Goal: Information Seeking & Learning: Learn about a topic

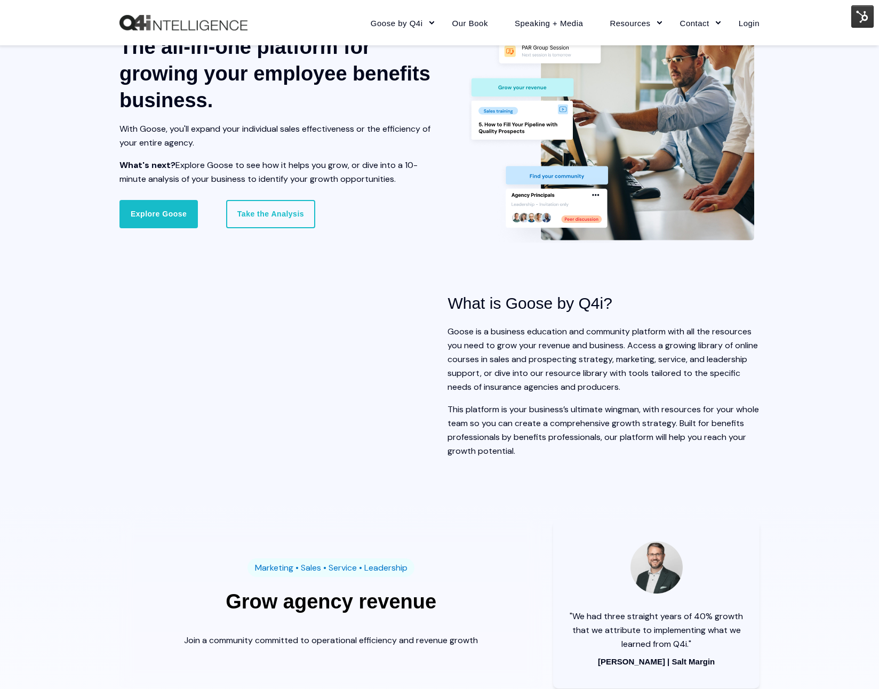
scroll to position [969, 0]
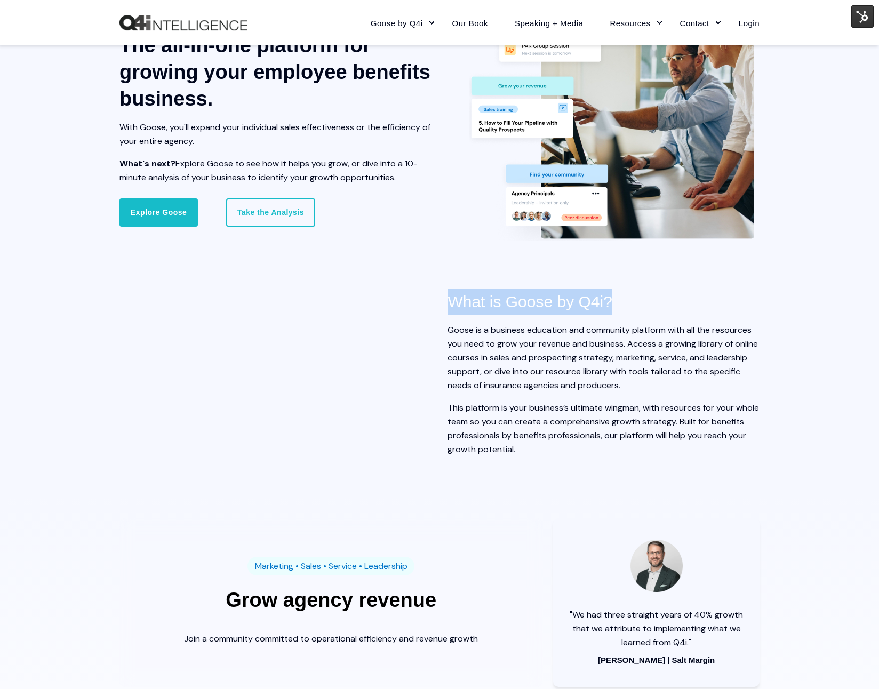
drag, startPoint x: 442, startPoint y: 300, endPoint x: 630, endPoint y: 300, distance: 187.3
click at [630, 300] on div "What is Goose by Q4i? Goose is a business education and community platform with…" at bounding box center [440, 382] width 640 height 229
click at [630, 300] on h3 "What is Goose by Q4i?" at bounding box center [604, 302] width 312 height 26
drag, startPoint x: 630, startPoint y: 300, endPoint x: 463, endPoint y: 309, distance: 166.7
click at [463, 309] on h3 "What is Goose by Q4i?" at bounding box center [604, 302] width 312 height 26
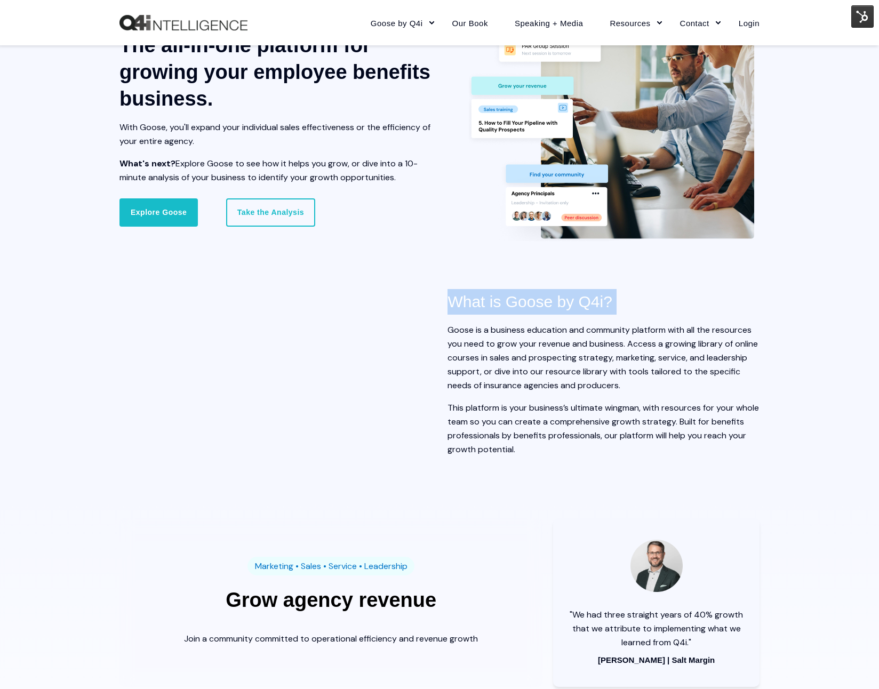
click at [463, 309] on h3 "What is Goose by Q4i?" at bounding box center [604, 302] width 312 height 26
click at [464, 309] on h3 "What is Goose by Q4i?" at bounding box center [604, 302] width 312 height 26
click at [515, 386] on p "Goose is a business education and community platform with all the resources you…" at bounding box center [604, 357] width 312 height 69
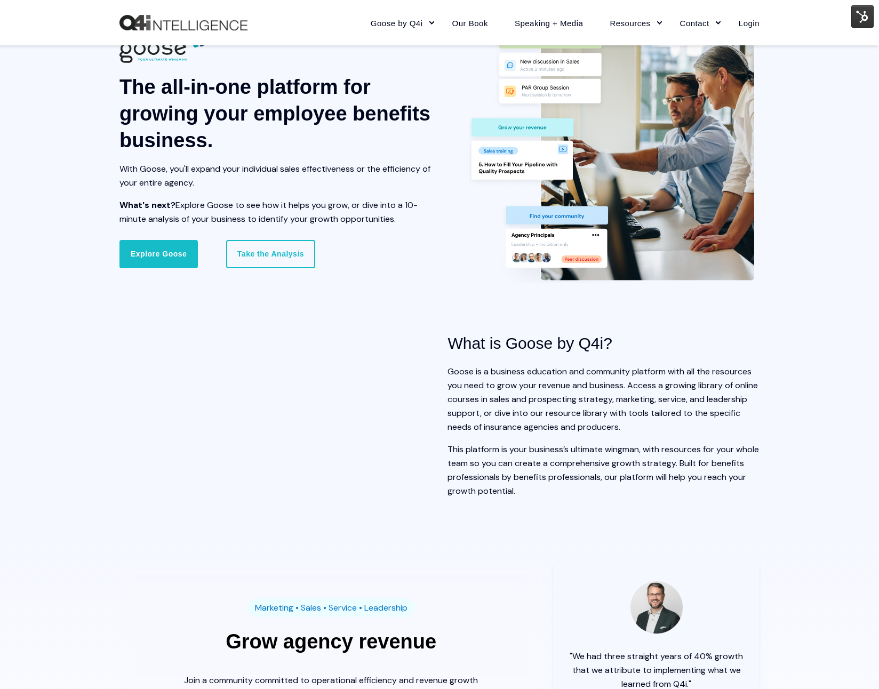
scroll to position [659, 0]
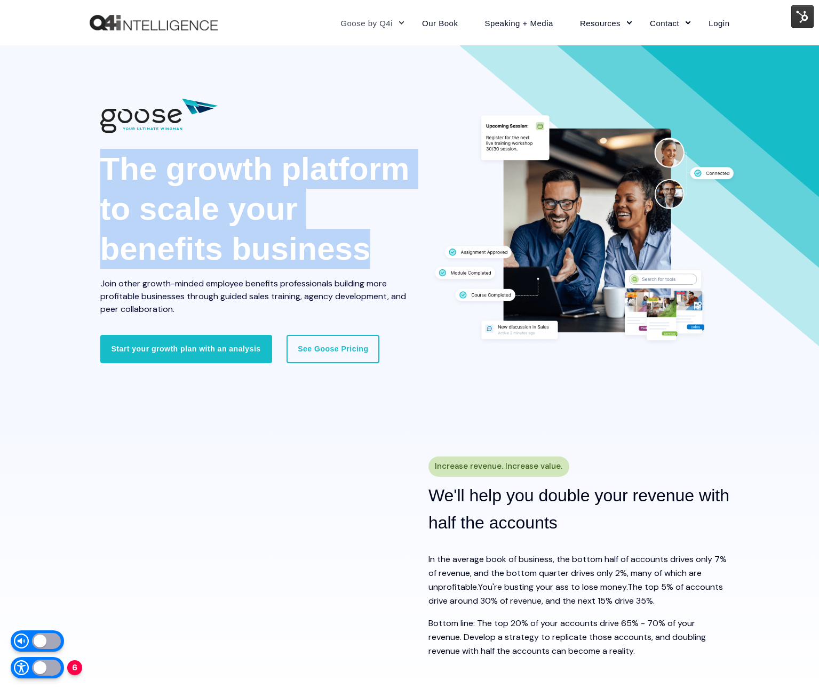
drag, startPoint x: 109, startPoint y: 155, endPoint x: 391, endPoint y: 271, distance: 304.5
click at [391, 271] on span "The growth platform to scale your benefits business Join other growth-minded em…" at bounding box center [256, 232] width 312 height 167
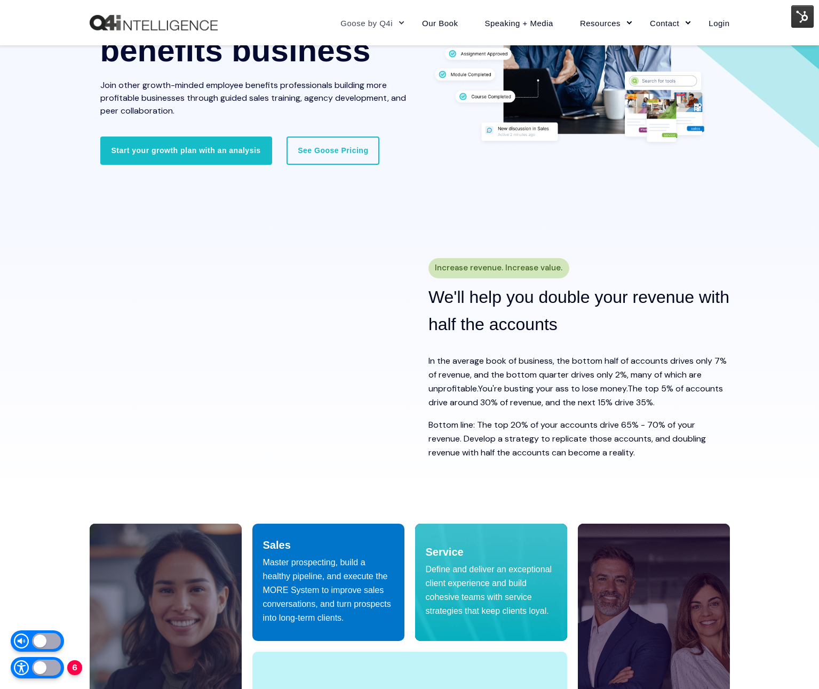
scroll to position [200, 0]
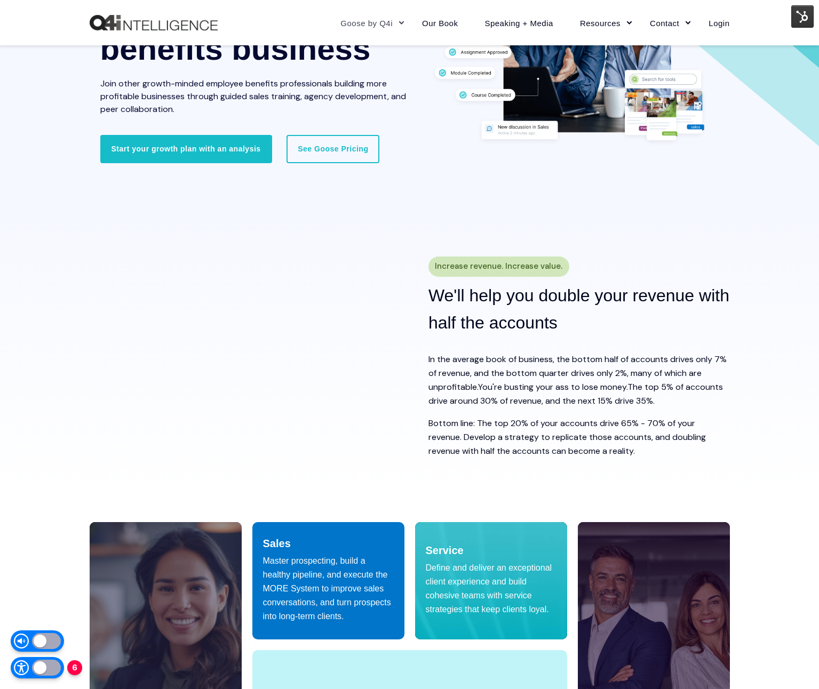
drag, startPoint x: 435, startPoint y: 266, endPoint x: 553, endPoint y: 269, distance: 118.5
click at [553, 269] on span "Increase revenue. Increase value." at bounding box center [499, 266] width 128 height 15
click at [462, 267] on span "Increase revenue. Increase value." at bounding box center [499, 266] width 128 height 15
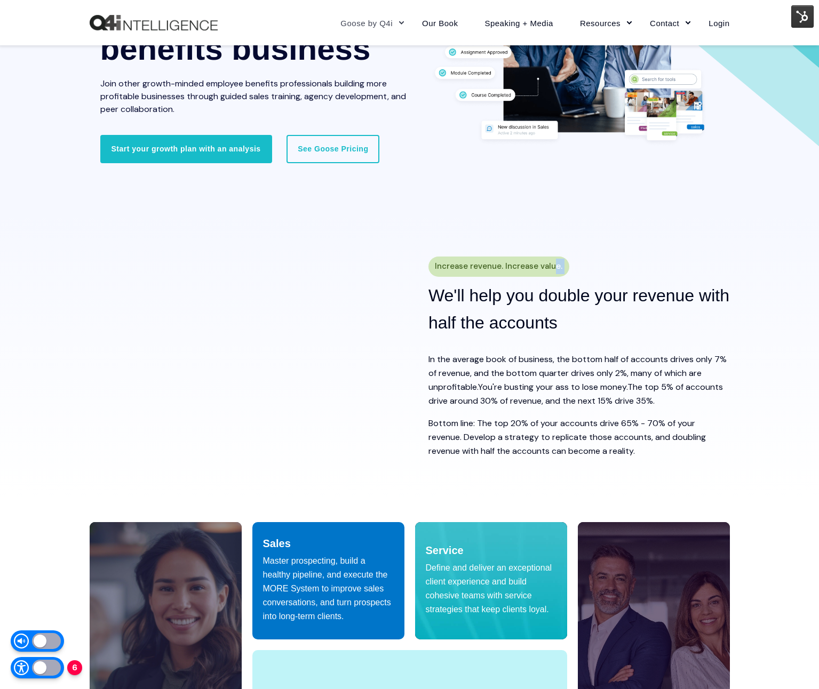
click at [518, 268] on span "Increase revenue. Increase value." at bounding box center [499, 266] width 128 height 15
click at [517, 311] on accounts "We'll help you double your revenue with half the accounts" at bounding box center [578, 309] width 301 height 54
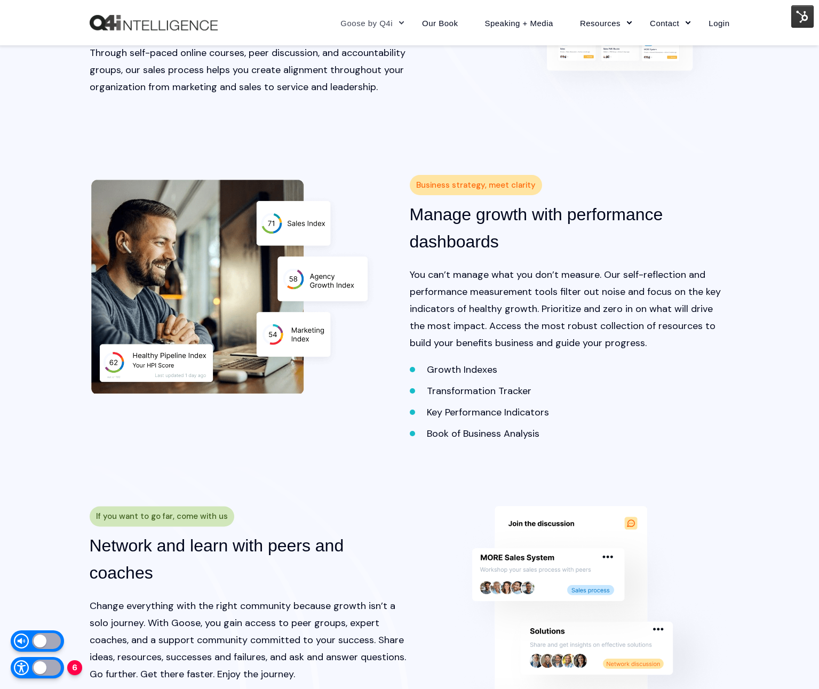
scroll to position [1441, 0]
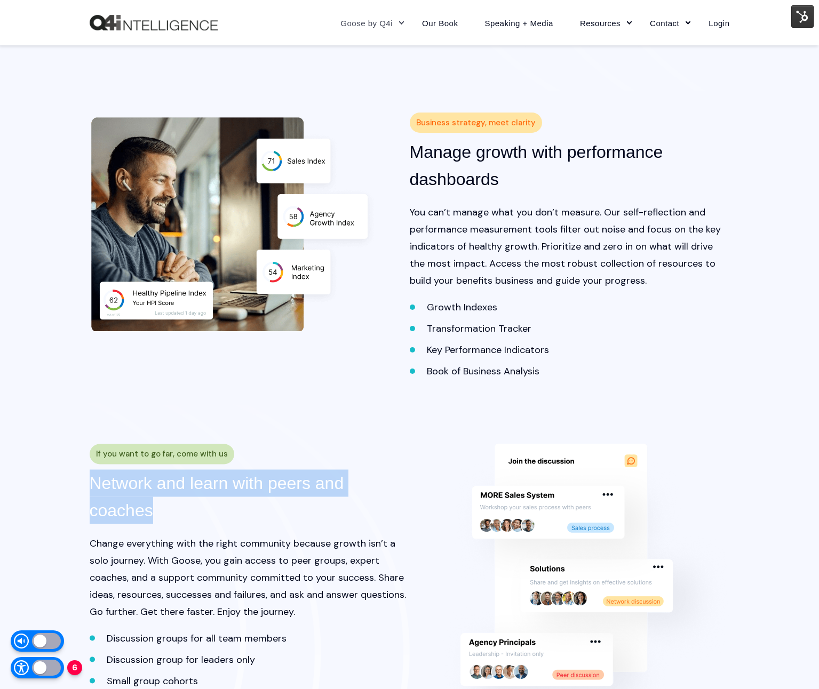
drag, startPoint x: 101, startPoint y: 480, endPoint x: 480, endPoint y: 236, distance: 450.0
click at [297, 479] on h3 "Network and learn with peers and coaches" at bounding box center [250, 497] width 320 height 54
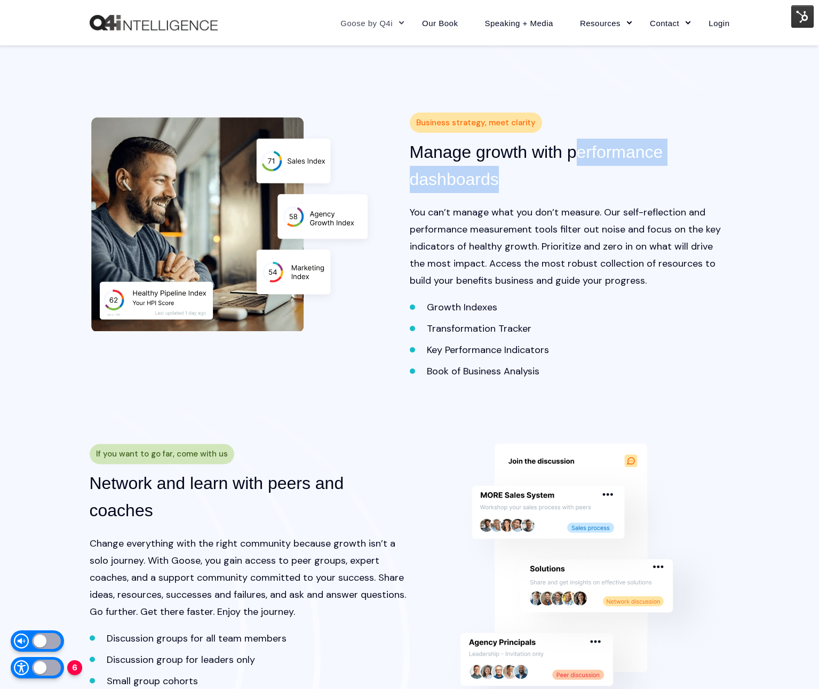
drag, startPoint x: 579, startPoint y: 150, endPoint x: 592, endPoint y: 185, distance: 37.0
click at [591, 185] on h3 "Manage growth with performance dashboards" at bounding box center [570, 166] width 320 height 54
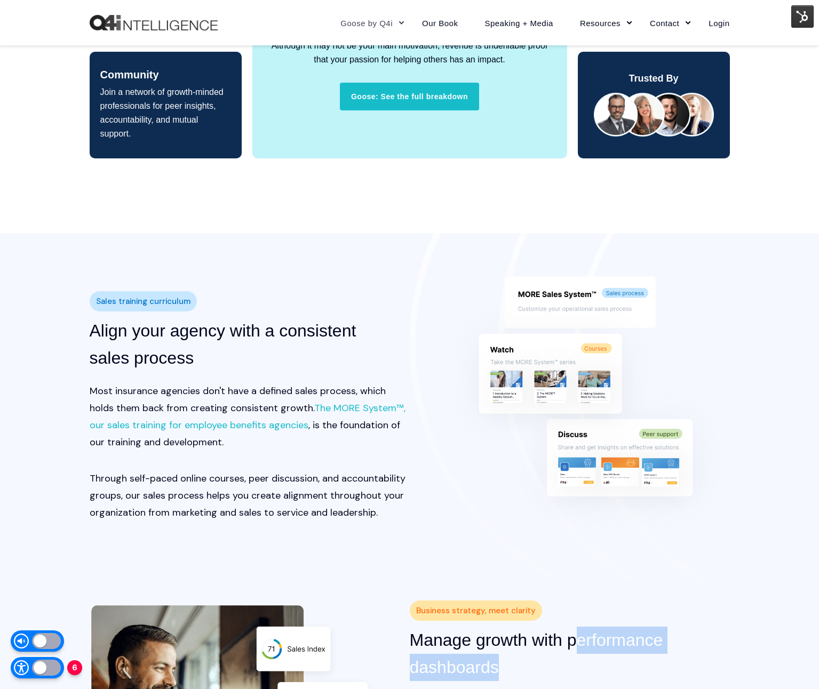
scroll to position [936, 0]
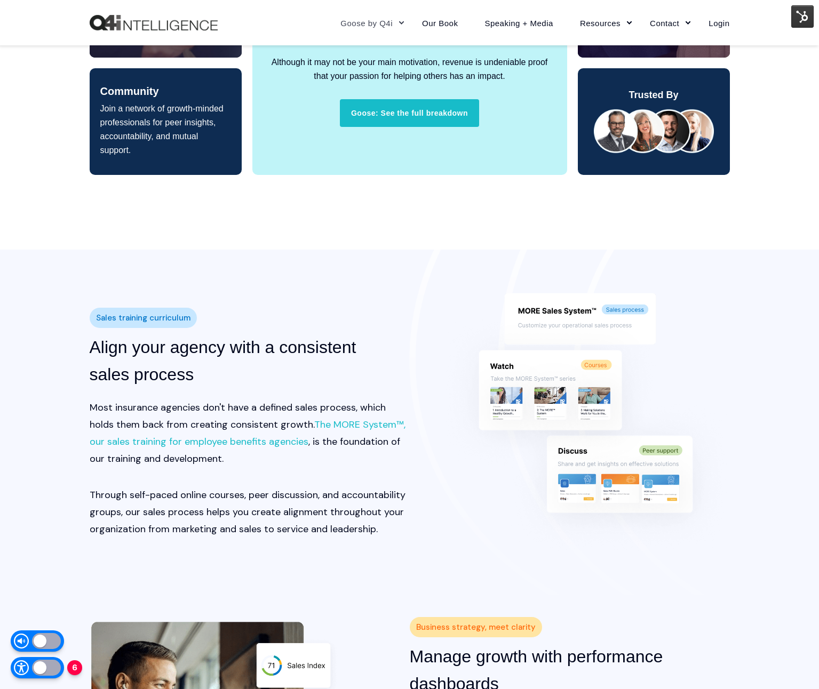
drag, startPoint x: 297, startPoint y: 383, endPoint x: 294, endPoint y: 388, distance: 6.4
click at [298, 389] on div "Sales training curriculum Align your agency with a consistent sales process Mos…" at bounding box center [250, 422] width 320 height 260
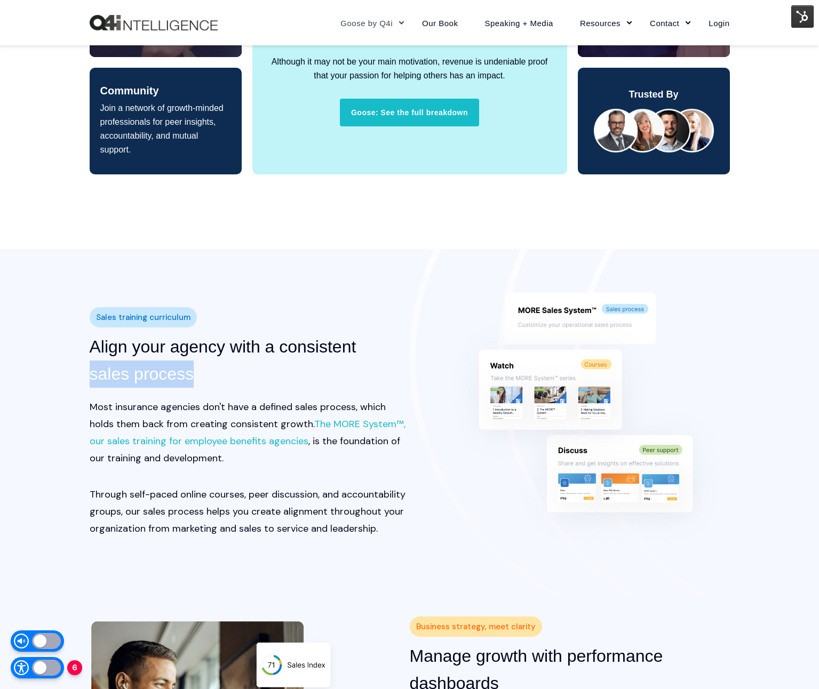
drag, startPoint x: 162, startPoint y: 379, endPoint x: 68, endPoint y: 372, distance: 93.6
click at [68, 372] on div "Sales training curriculum Align your agency with a consistent sales process Mos…" at bounding box center [409, 422] width 819 height 260
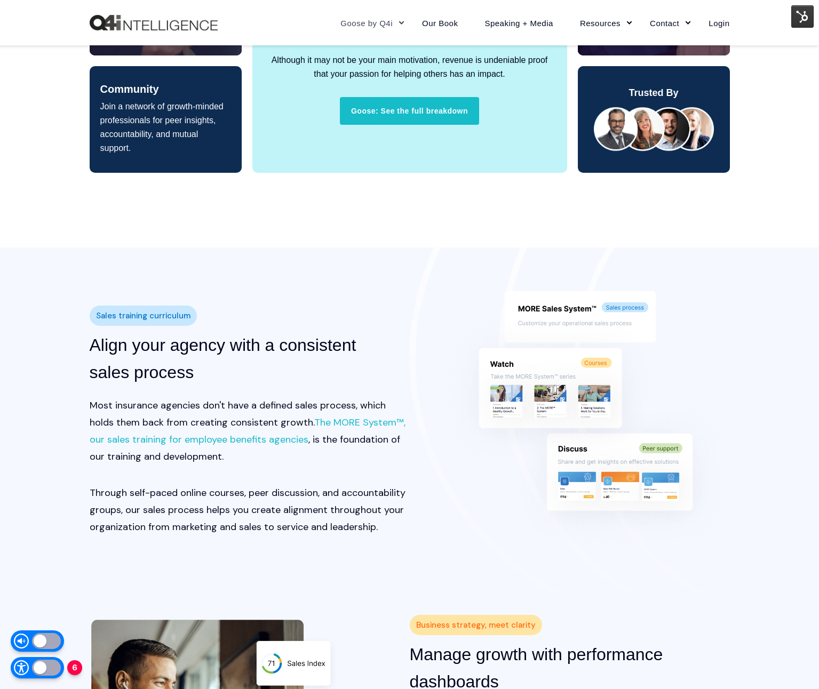
drag, startPoint x: 248, startPoint y: 351, endPoint x: 258, endPoint y: 354, distance: 10.5
click at [248, 351] on process "Align your agency with a consistent sales process" at bounding box center [250, 359] width 320 height 54
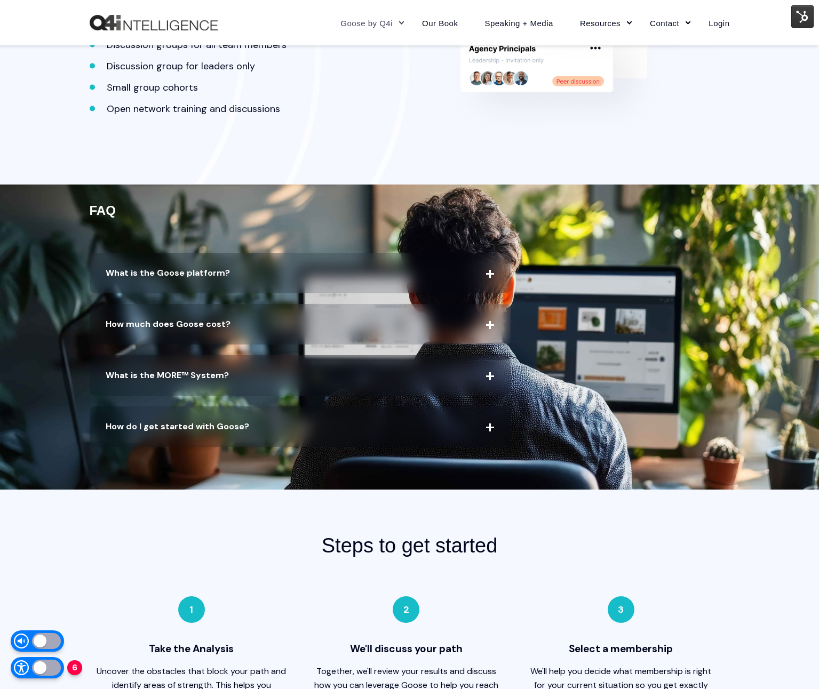
scroll to position [2036, 0]
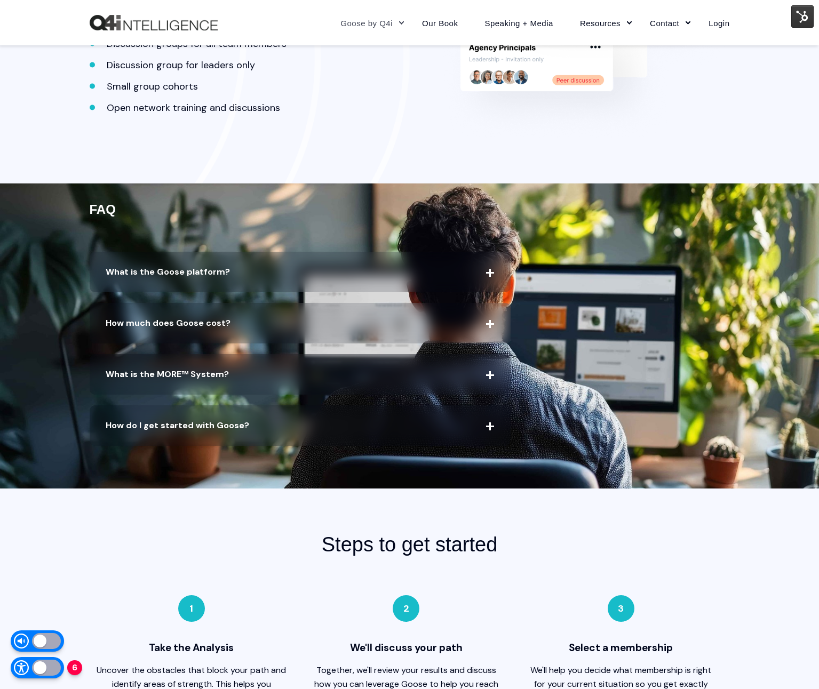
click at [252, 261] on span "What is the Goose platform?" at bounding box center [300, 272] width 421 height 41
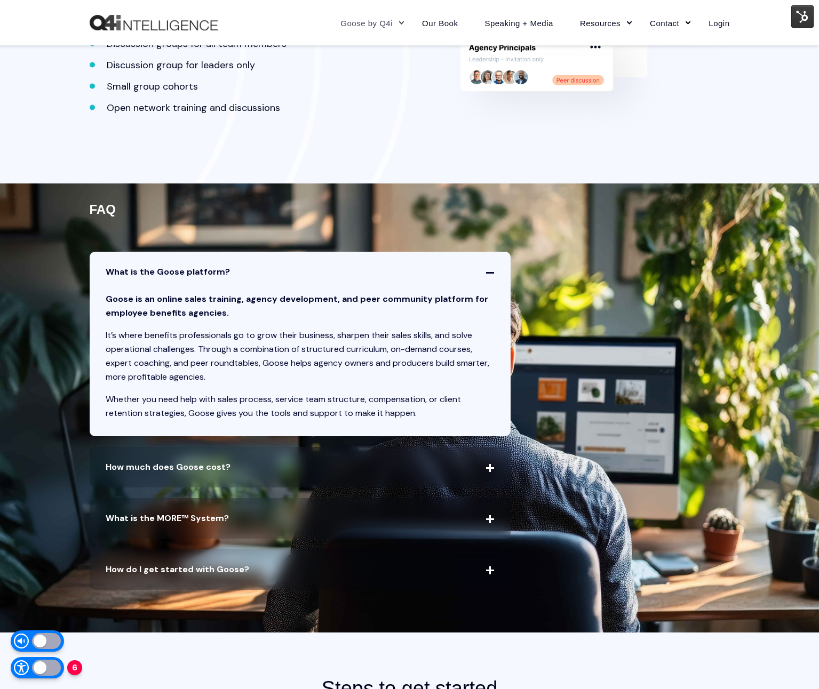
click at [252, 261] on span "What is the Goose platform?" at bounding box center [300, 272] width 421 height 41
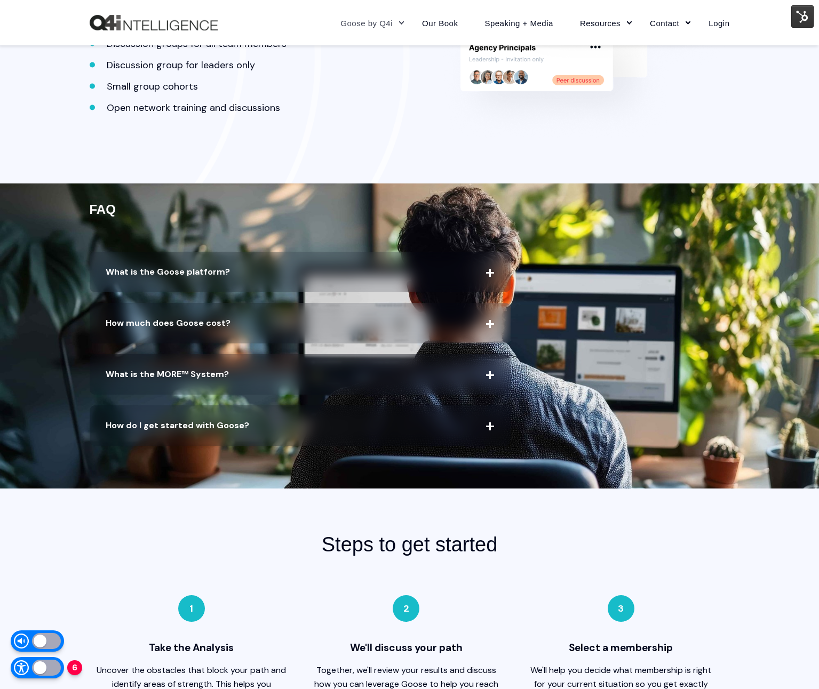
click at [241, 318] on span "How much does Goose cost?" at bounding box center [300, 323] width 421 height 41
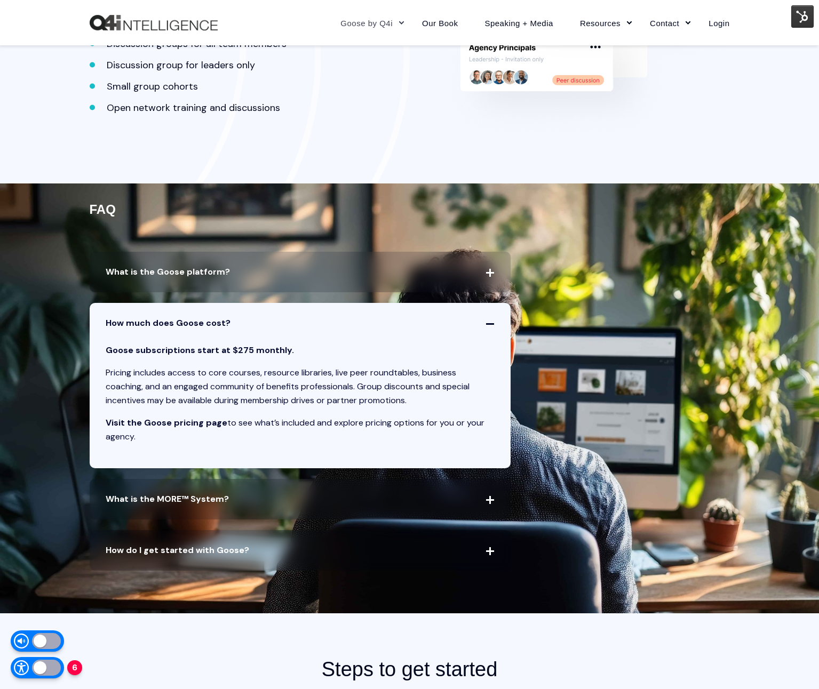
click at [241, 316] on span "How much does Goose cost?" at bounding box center [300, 323] width 421 height 41
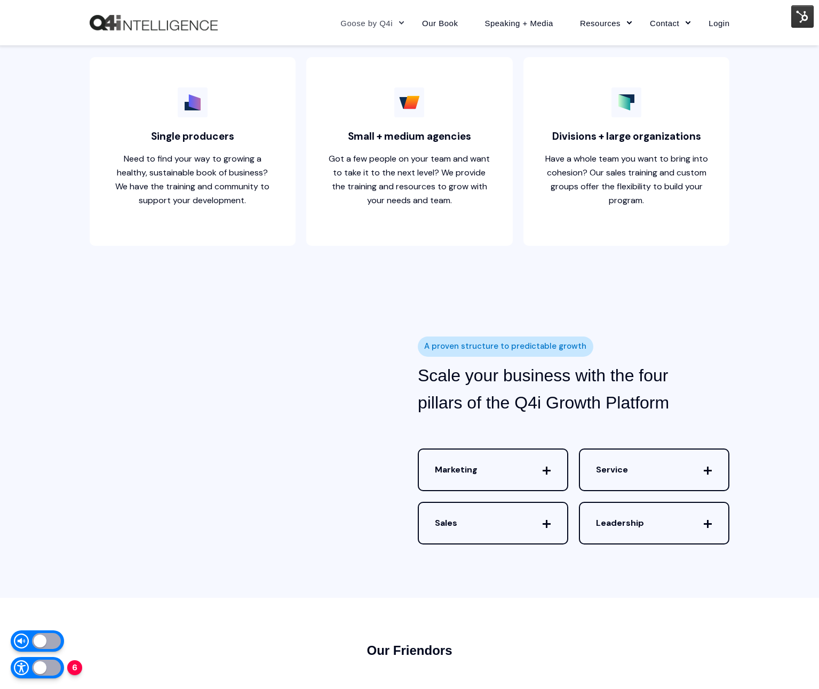
scroll to position [2861, 0]
click at [482, 460] on span "Marketing" at bounding box center [493, 469] width 148 height 41
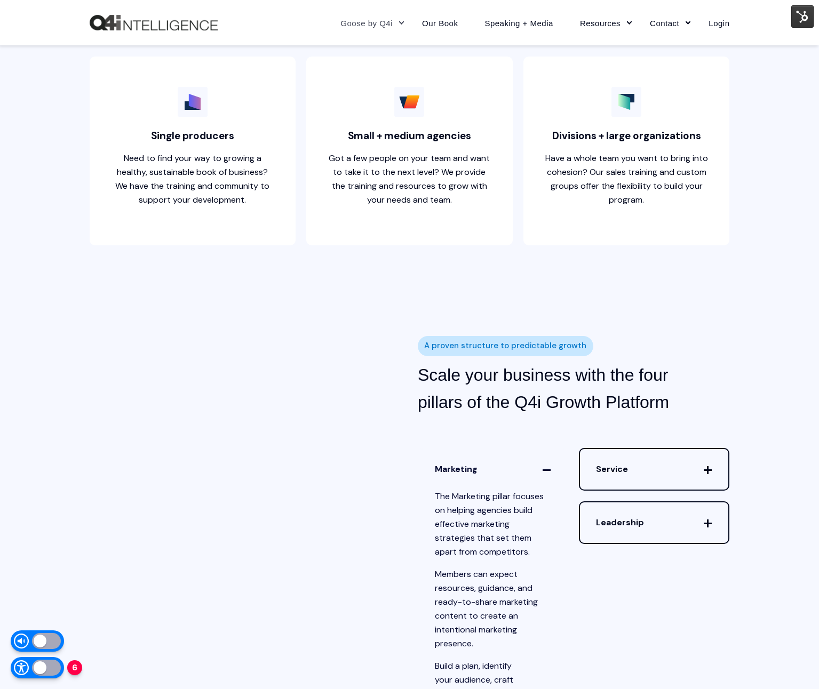
click at [481, 455] on span "Marketing" at bounding box center [493, 469] width 148 height 41
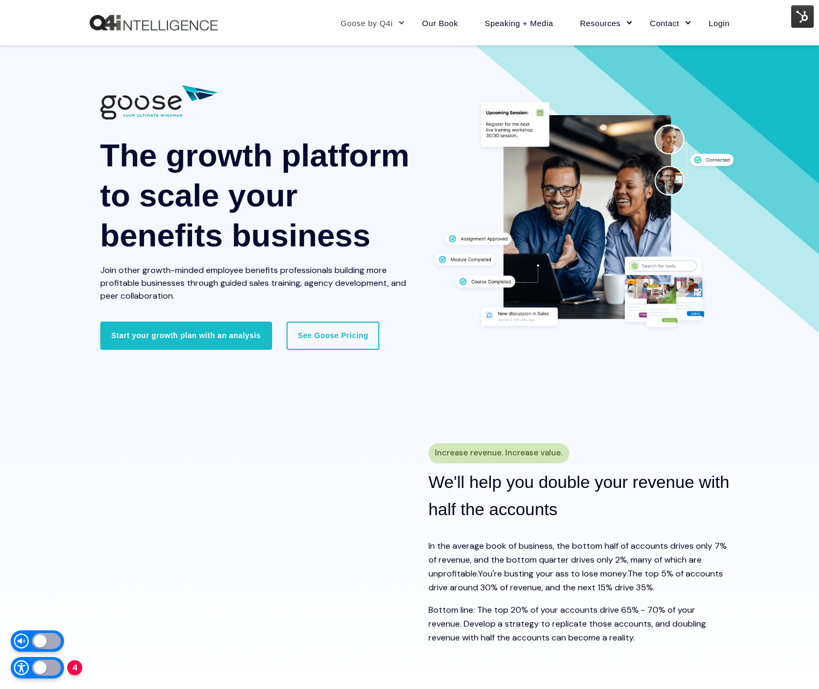
scroll to position [15, 0]
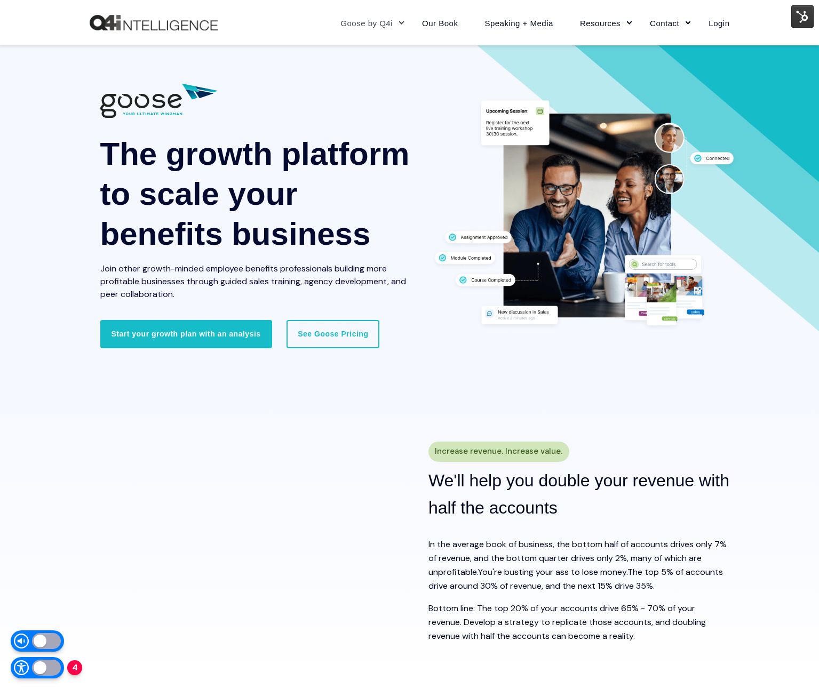
click at [7, 80] on div "The growth platform to scale your benefits business Join other growth-minded em…" at bounding box center [409, 214] width 819 height 369
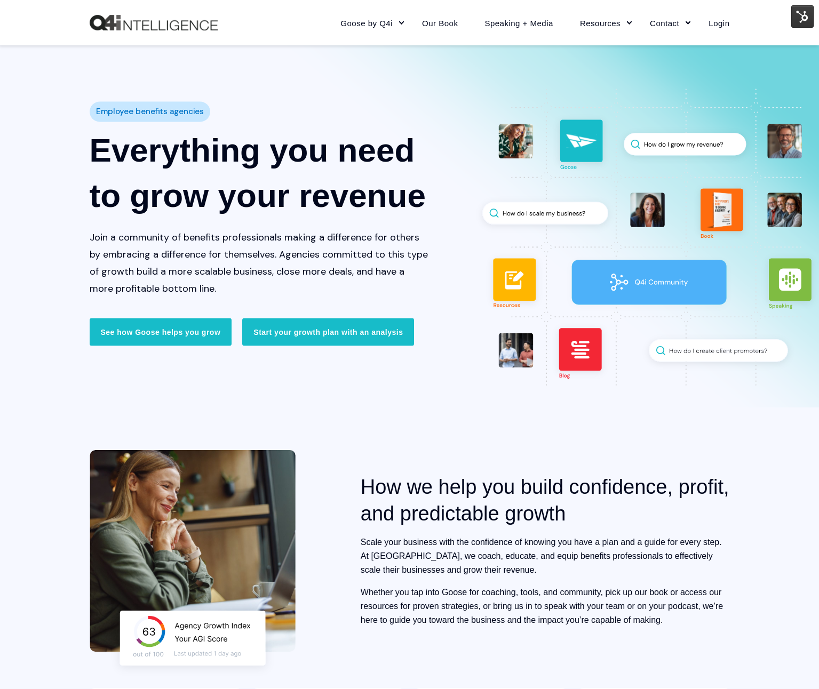
scroll to position [637, 0]
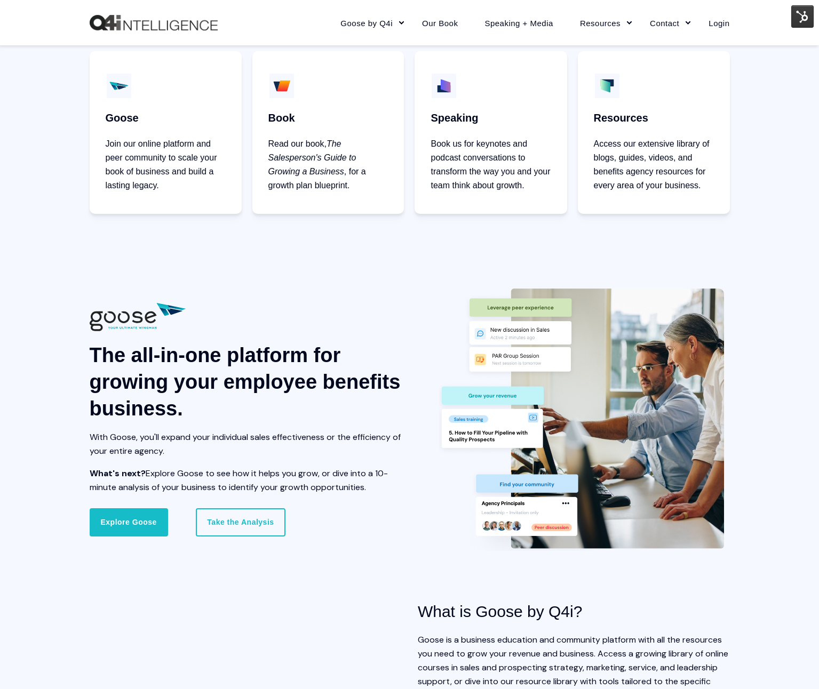
click at [797, 19] on img at bounding box center [802, 16] width 22 height 22
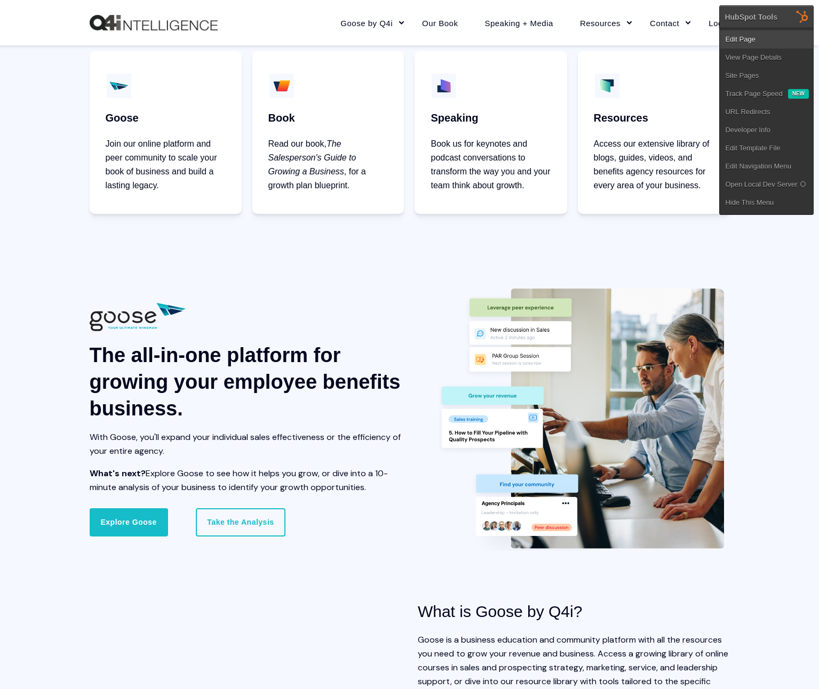
click at [790, 40] on link "Edit Page" at bounding box center [766, 39] width 93 height 18
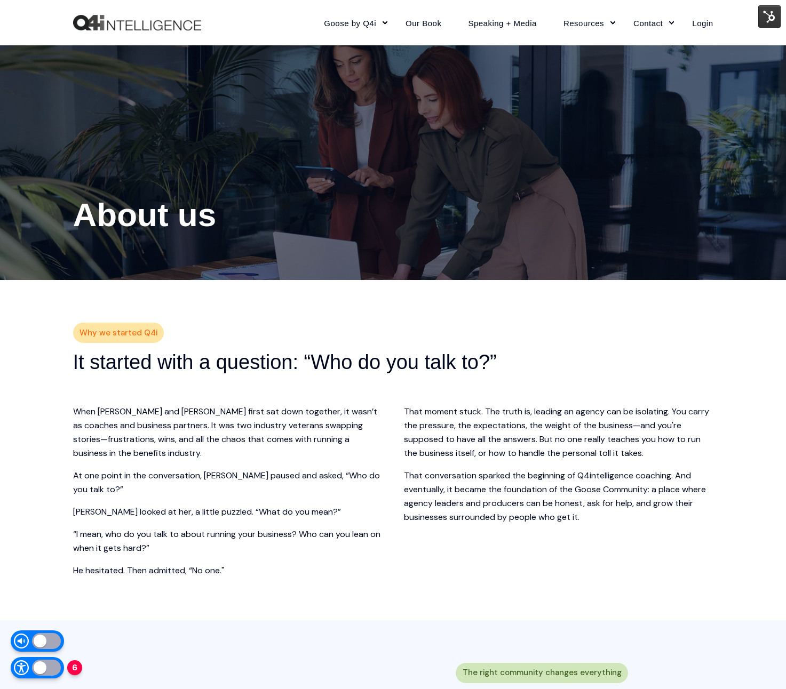
click at [546, 245] on div at bounding box center [393, 162] width 786 height 235
click at [767, 23] on img at bounding box center [769, 16] width 22 height 22
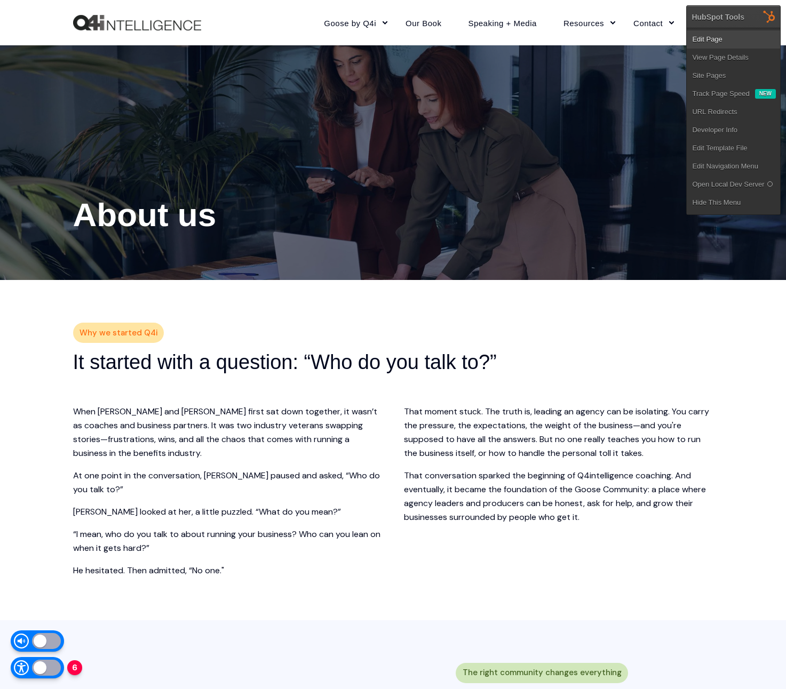
click at [749, 44] on link "Edit Page" at bounding box center [733, 39] width 93 height 18
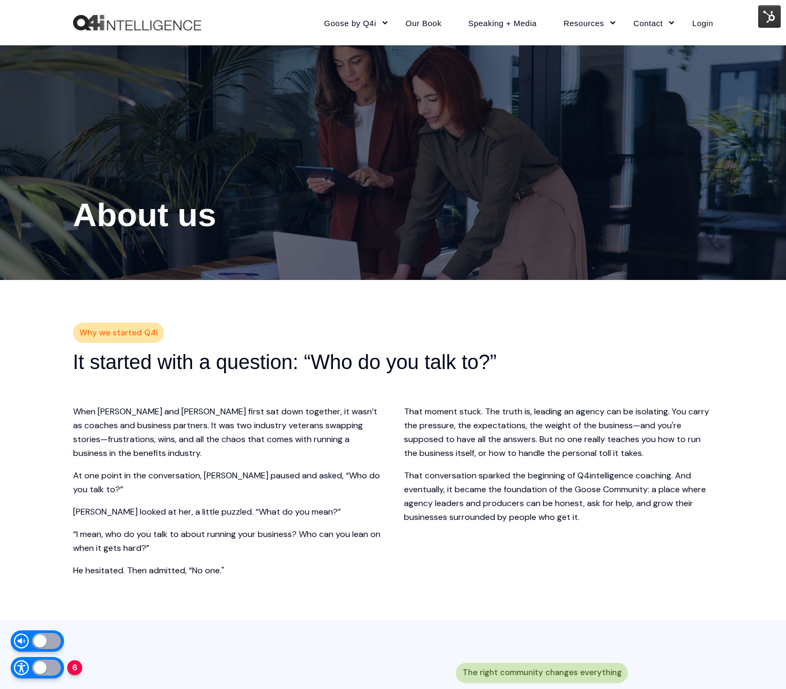
click at [766, 18] on img at bounding box center [769, 16] width 22 height 22
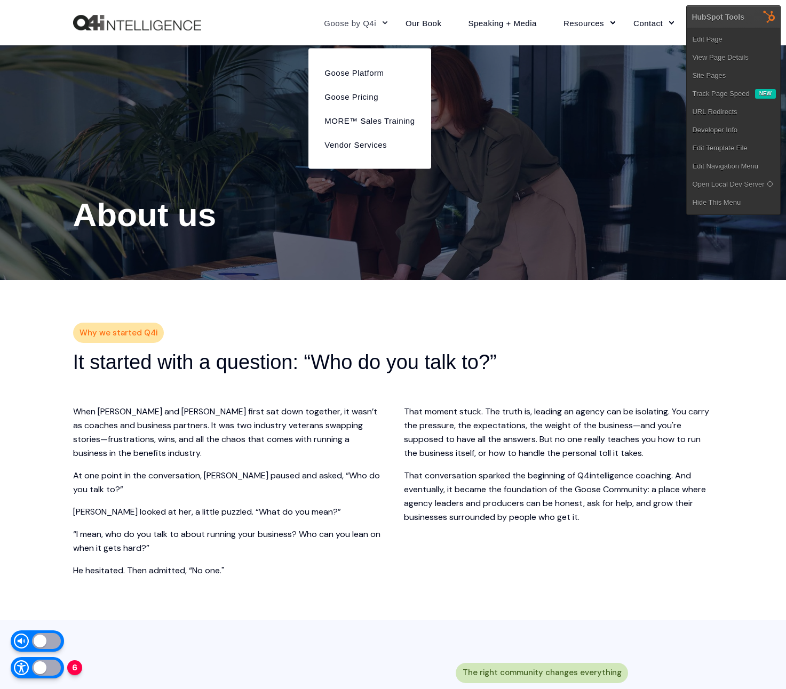
drag, startPoint x: 384, startPoint y: 69, endPoint x: 384, endPoint y: 10, distance: 59.8
click at [385, 59] on div at bounding box center [393, 162] width 786 height 235
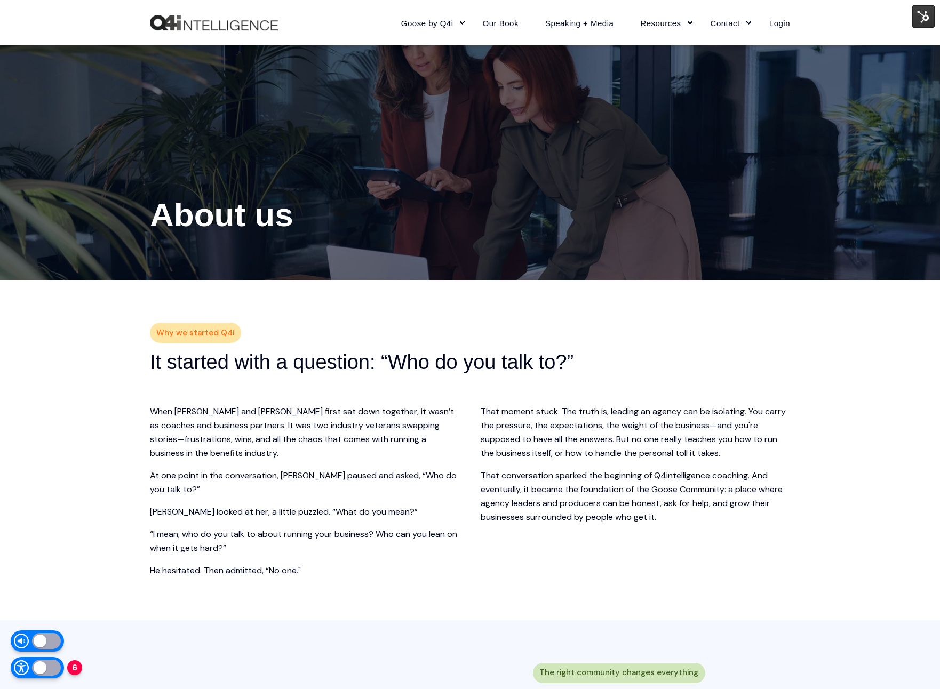
scroll to position [3, 0]
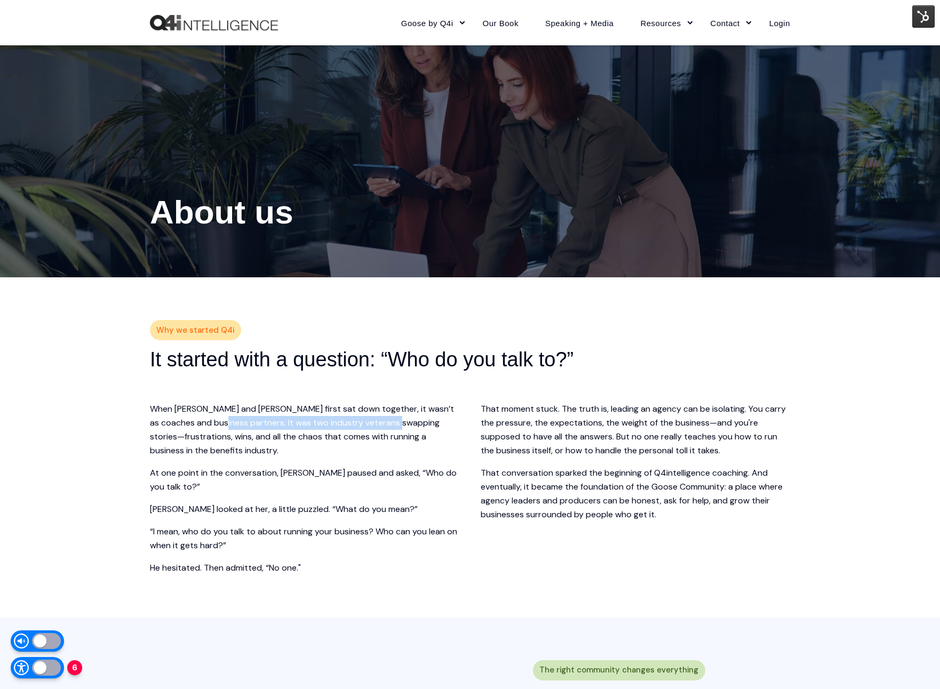
drag, startPoint x: 225, startPoint y: 427, endPoint x: 403, endPoint y: 426, distance: 178.7
click at [403, 426] on p "When Wendy and Kevin first sat down together, it wasn’t as coaches and business…" at bounding box center [304, 429] width 309 height 55
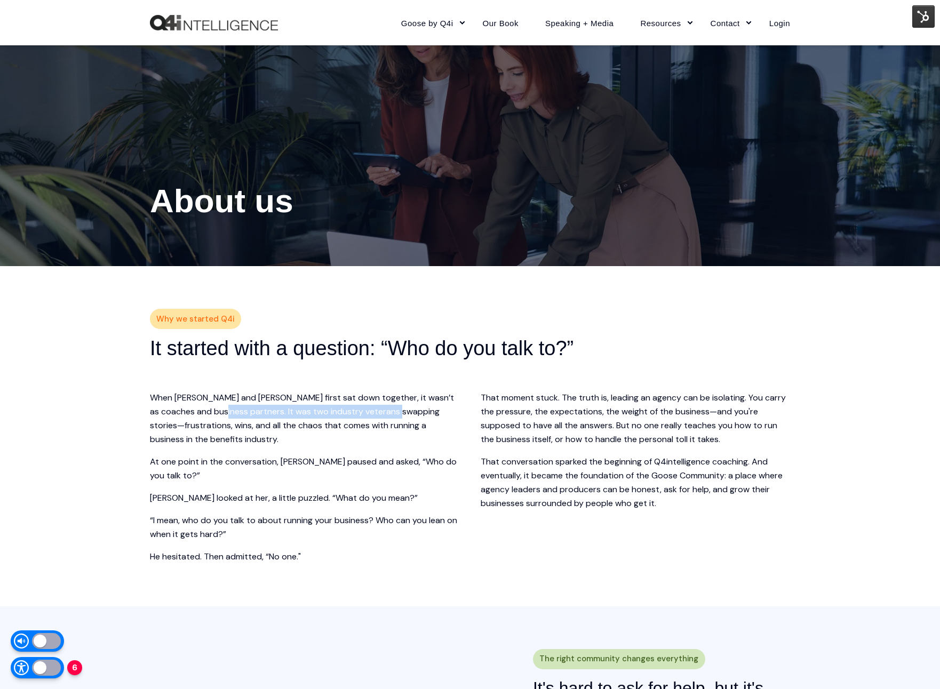
scroll to position [18, 0]
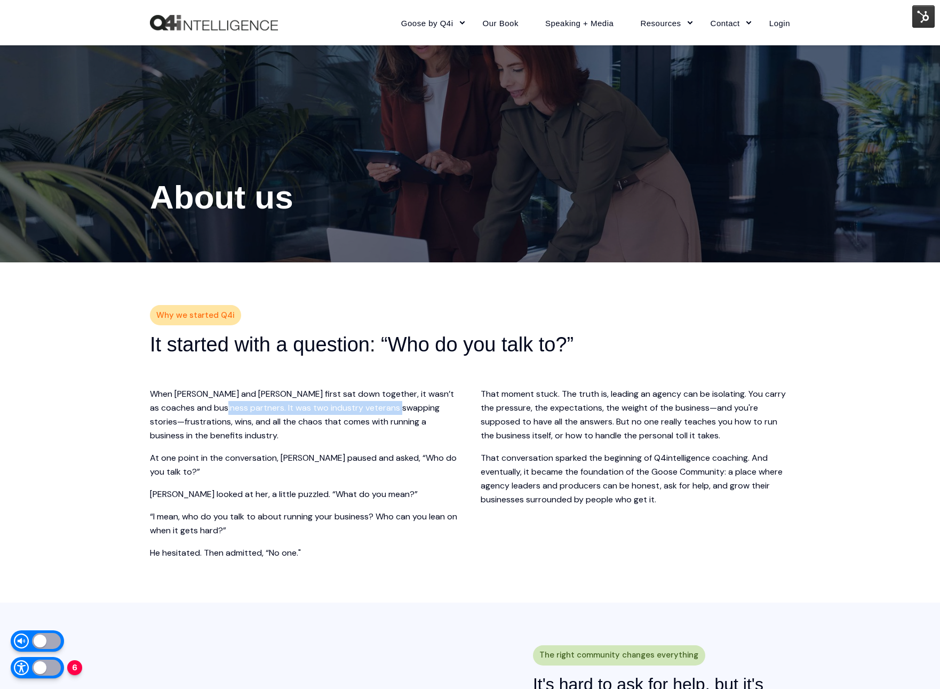
click at [450, 383] on div "Why we started Q4i It started with a question: “Who do you talk to?” When Wendy…" at bounding box center [470, 434] width 640 height 252
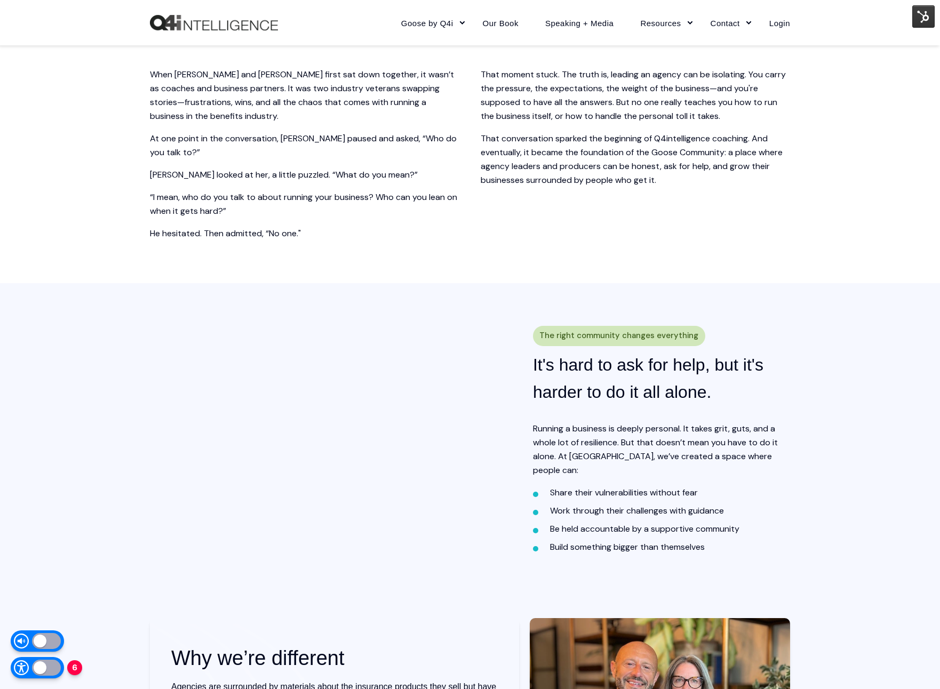
scroll to position [336, 0]
drag, startPoint x: 556, startPoint y: 482, endPoint x: 727, endPoint y: 487, distance: 170.8
click at [727, 487] on li "Share their vulnerabilities without fear" at bounding box center [670, 494] width 240 height 14
click at [689, 476] on div "Running a business is deeply personal. It takes grit, guts, and a whole lot of …" at bounding box center [661, 489] width 257 height 132
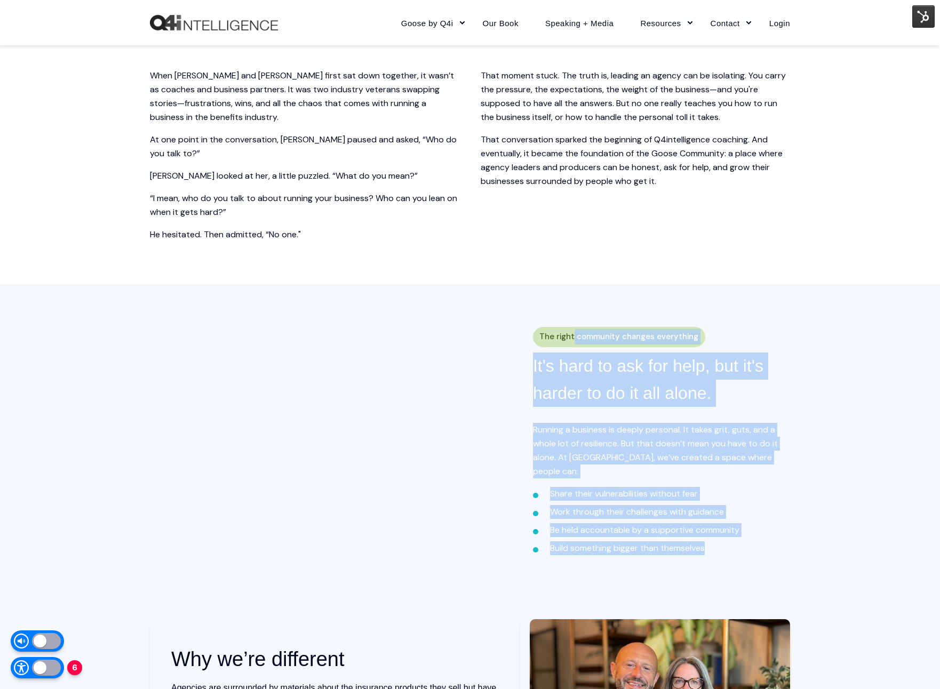
drag, startPoint x: 545, startPoint y: 349, endPoint x: 739, endPoint y: 549, distance: 279.6
click at [739, 549] on div "The right community changes everything It's hard to ask for help, but it's hard…" at bounding box center [661, 441] width 257 height 229
drag, startPoint x: 731, startPoint y: 542, endPoint x: 604, endPoint y: 331, distance: 246.5
click at [604, 331] on div "The right community changes everything It's hard to ask for help, but it's hard…" at bounding box center [661, 441] width 257 height 229
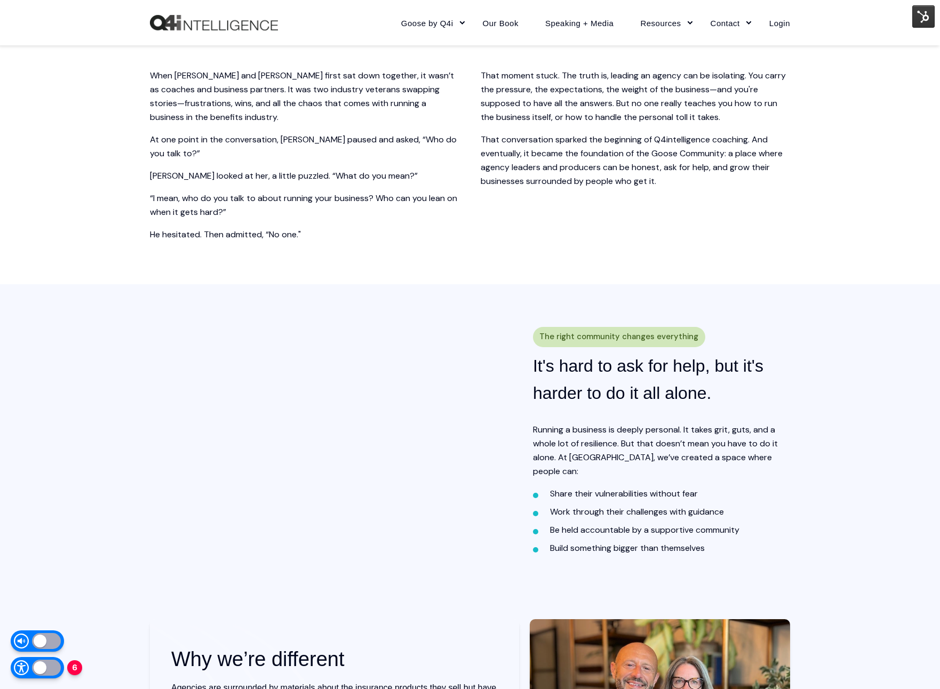
click at [604, 331] on div "The right community changes everything It's hard to ask for help, but it's hard…" at bounding box center [661, 441] width 257 height 229
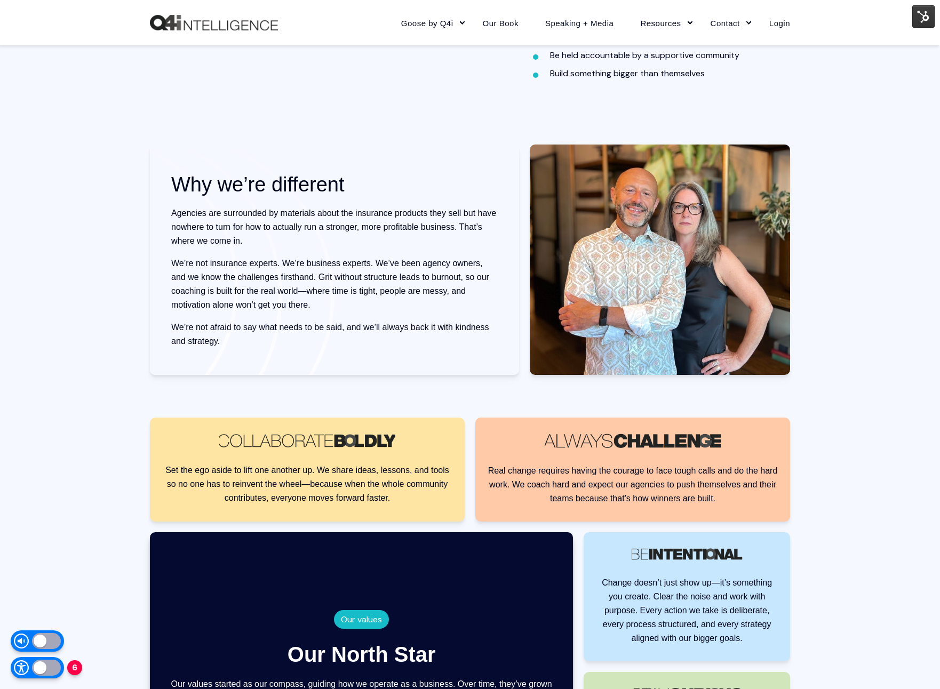
scroll to position [813, 0]
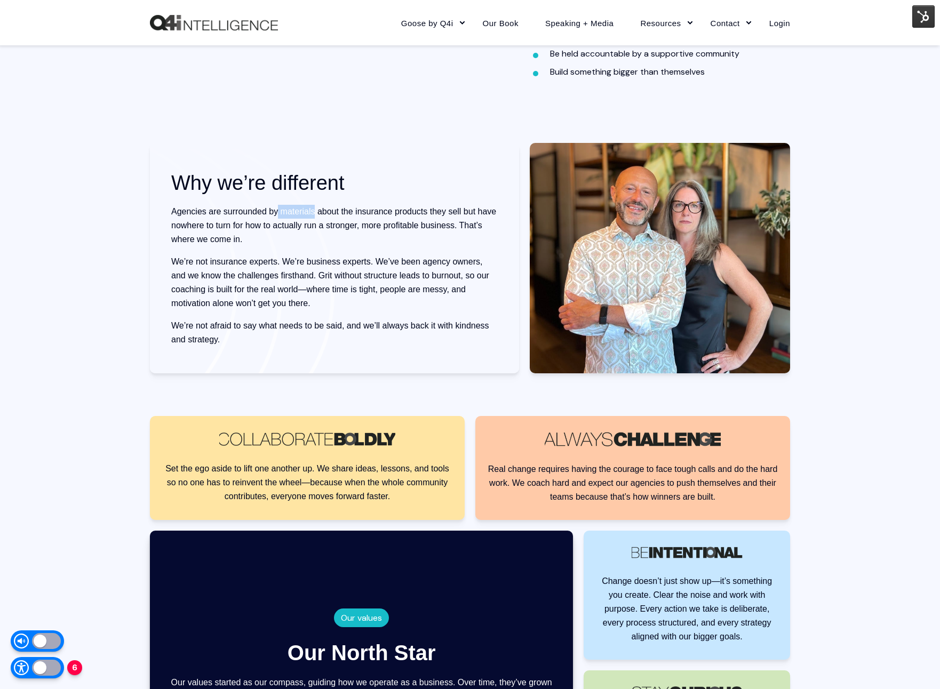
drag, startPoint x: 315, startPoint y: 210, endPoint x: 277, endPoint y: 211, distance: 37.9
click at [277, 211] on p "Agencies are surrounded by materials about the insurance products they sell but…" at bounding box center [334, 226] width 326 height 42
click at [339, 260] on p "We’re not insurance experts. We’re business experts. We’ve been agency owners, …" at bounding box center [334, 282] width 326 height 55
drag, startPoint x: 339, startPoint y: 260, endPoint x: 294, endPoint y: 261, distance: 44.8
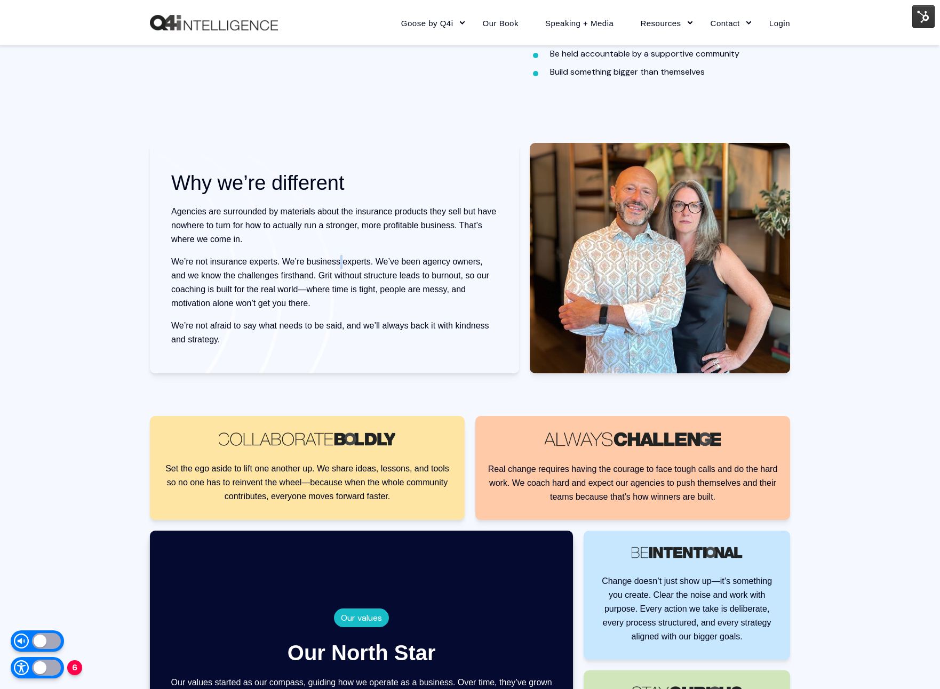
click at [339, 260] on p "We’re not insurance experts. We’re business experts. We’ve been agency owners, …" at bounding box center [334, 282] width 326 height 55
drag, startPoint x: 296, startPoint y: 260, endPoint x: 361, endPoint y: 264, distance: 65.2
click at [355, 262] on p "We’re not insurance experts. We’re business experts. We’ve been agency owners, …" at bounding box center [334, 282] width 326 height 55
click at [361, 264] on p "We’re not insurance experts. We’re business experts. We’ve been agency owners, …" at bounding box center [334, 282] width 326 height 55
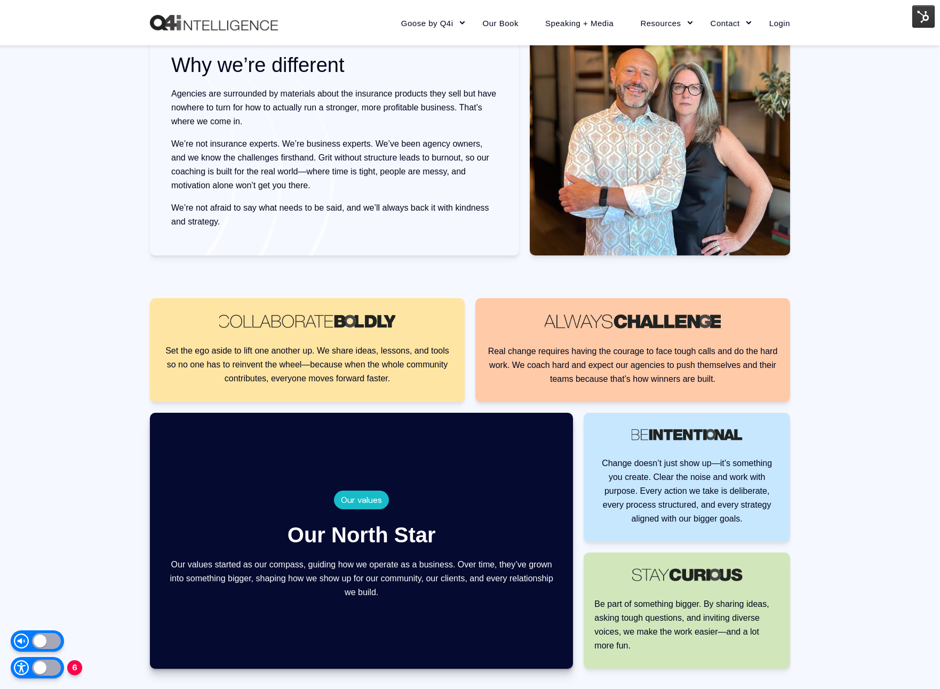
scroll to position [929, 0]
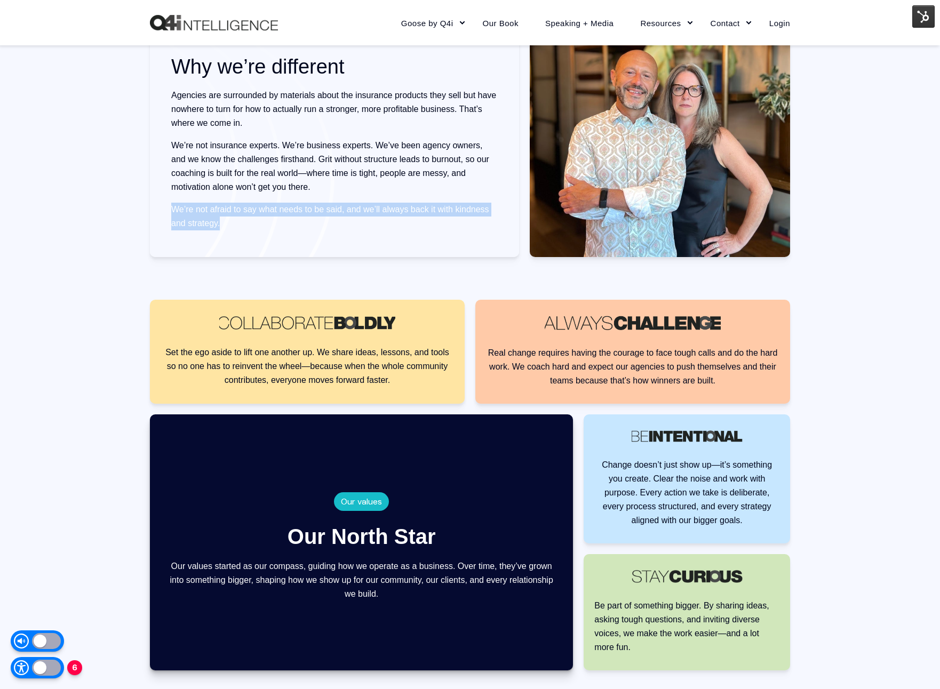
drag, startPoint x: 174, startPoint y: 203, endPoint x: 256, endPoint y: 221, distance: 83.0
click at [256, 221] on p "We’re not afraid to say what needs to be said, and we’ll always back it with ki…" at bounding box center [334, 217] width 326 height 28
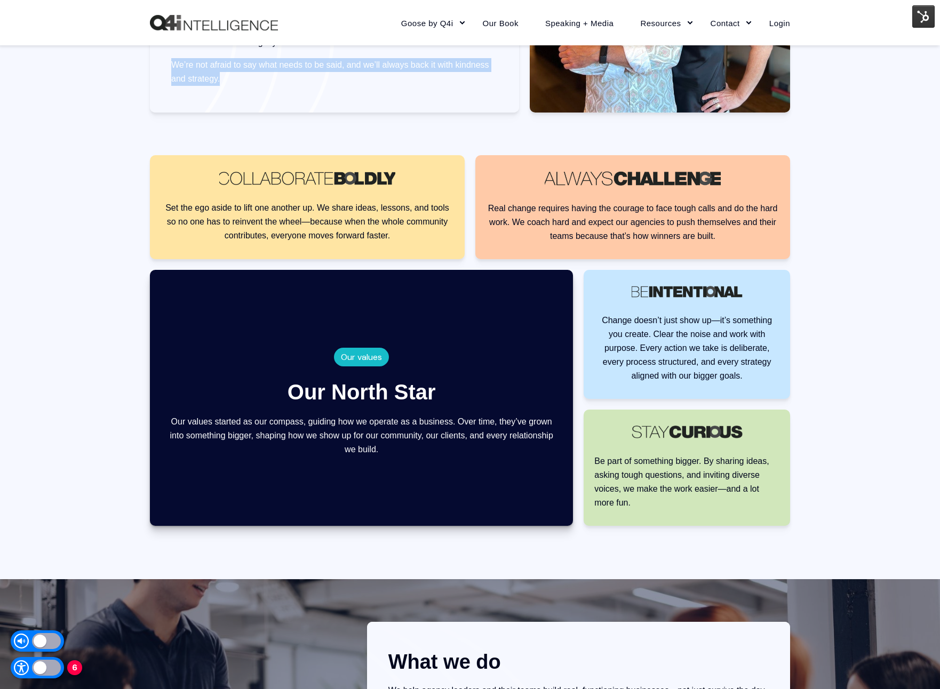
scroll to position [1076, 0]
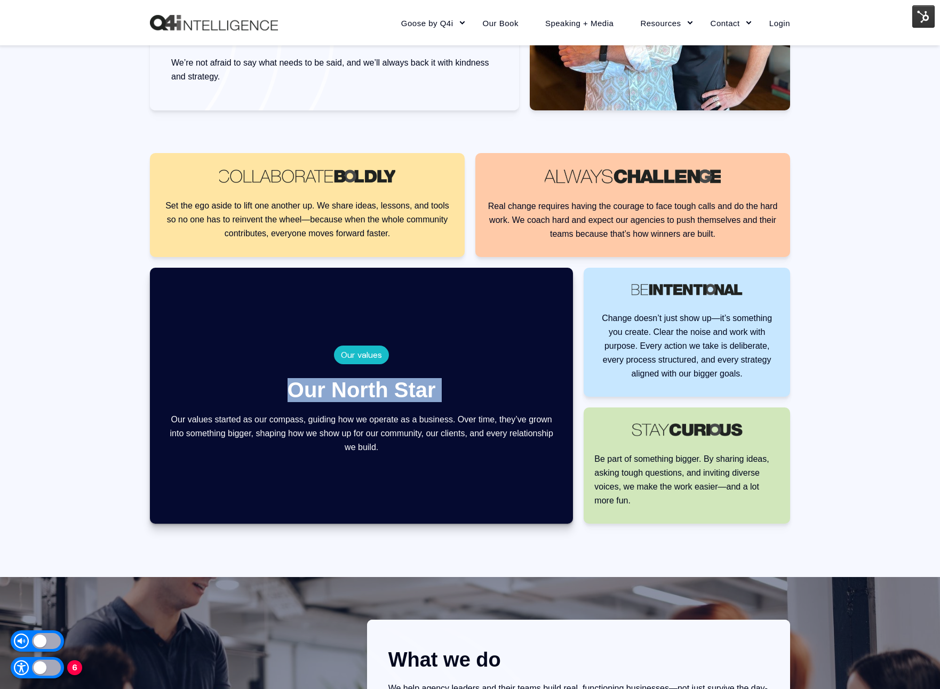
drag, startPoint x: 283, startPoint y: 384, endPoint x: 473, endPoint y: 389, distance: 190.0
click at [473, 389] on div "Our values Our North Star Our values started as our compass, guiding how we ope…" at bounding box center [361, 396] width 423 height 256
drag, startPoint x: 439, startPoint y: 394, endPoint x: 360, endPoint y: 368, distance: 82.7
click at [358, 376] on div "Our values Our North Star Our values started as our compass, guiding how we ope…" at bounding box center [361, 396] width 423 height 256
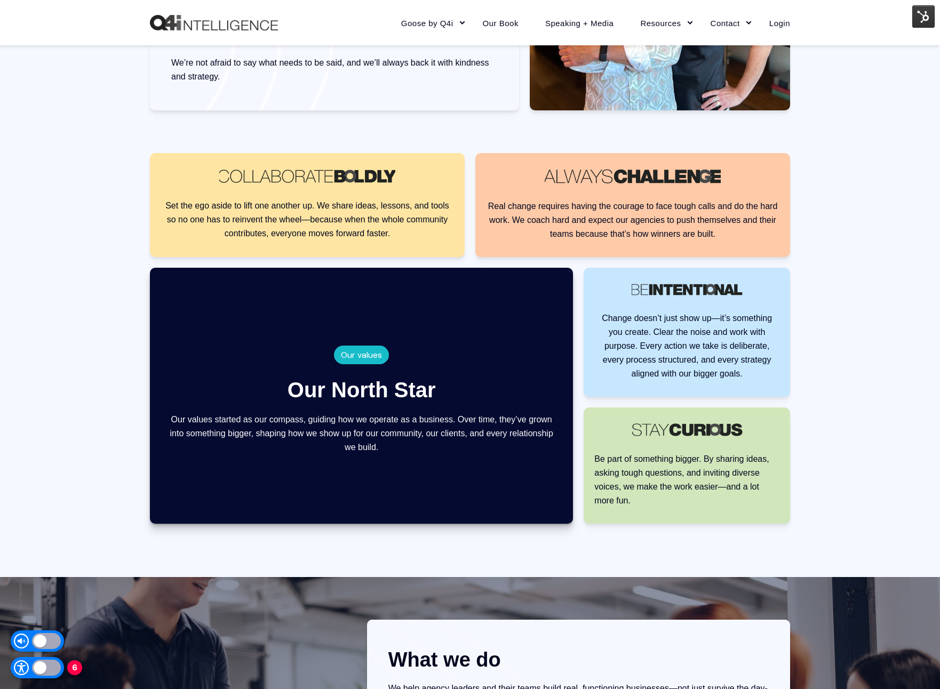
click at [365, 349] on span "Our values" at bounding box center [361, 354] width 41 height 11
drag, startPoint x: 365, startPoint y: 348, endPoint x: 394, endPoint y: 378, distance: 41.5
click at [365, 349] on span "Our values" at bounding box center [361, 354] width 41 height 11
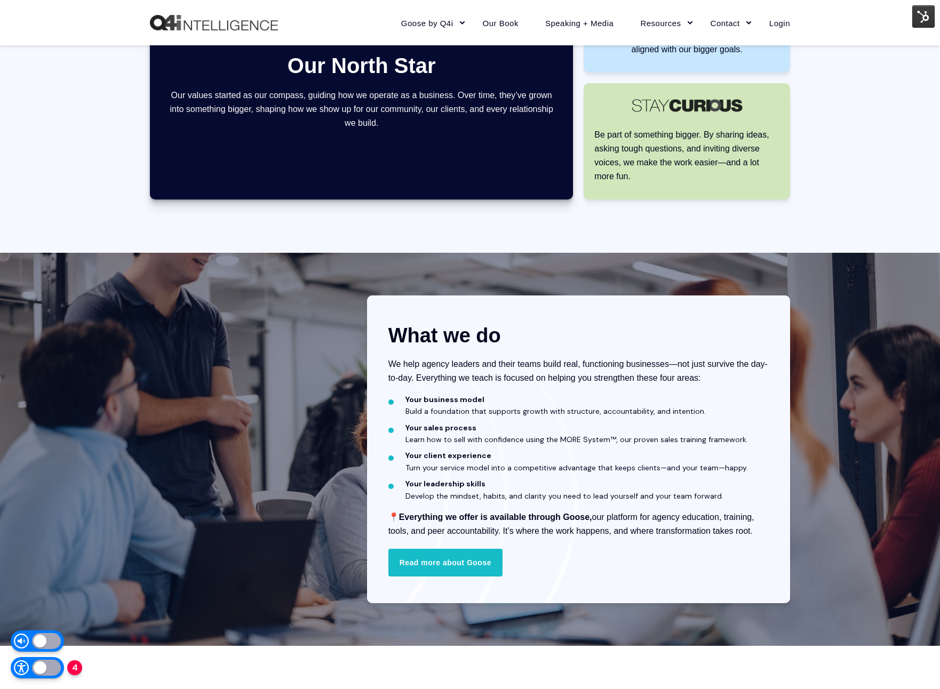
scroll to position [1417, 0]
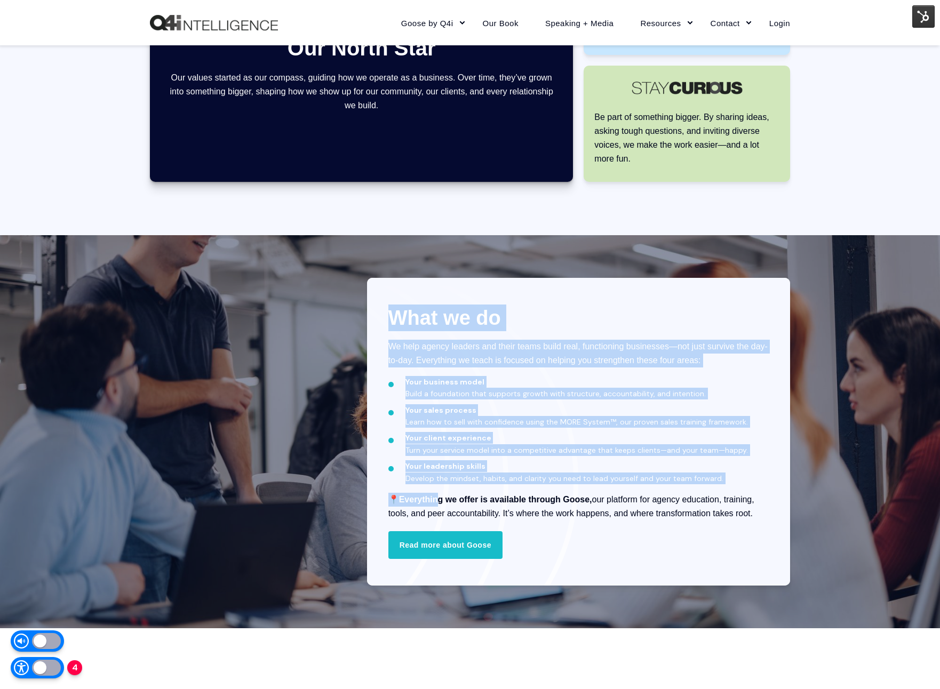
drag, startPoint x: 385, startPoint y: 499, endPoint x: 435, endPoint y: 441, distance: 76.8
click at [440, 500] on div "What we do We help agency leaders and their teams build real, functioning busin…" at bounding box center [578, 432] width 423 height 308
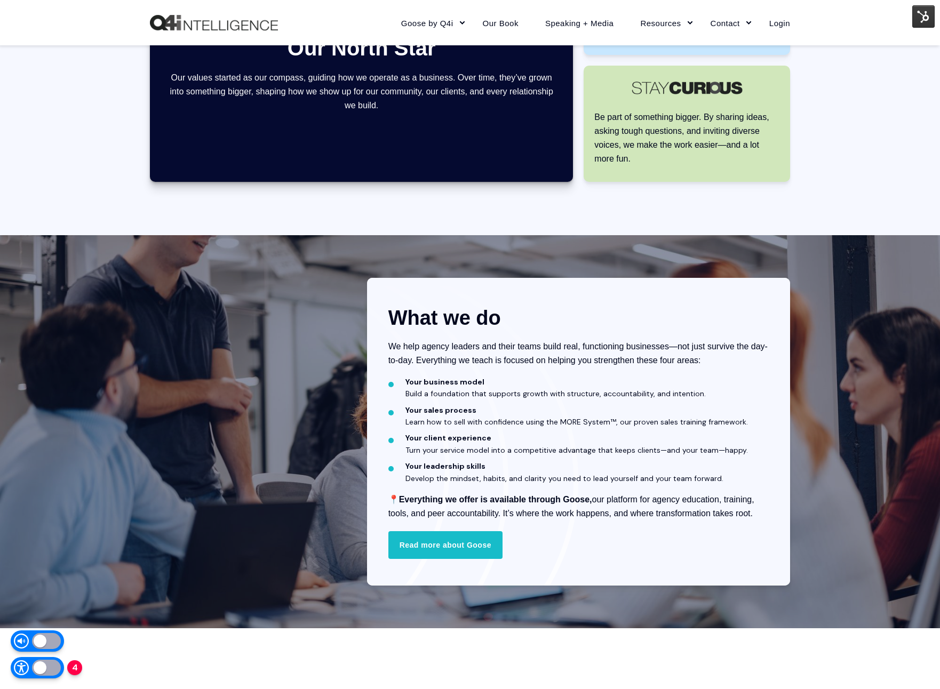
drag, startPoint x: 411, startPoint y: 400, endPoint x: 404, endPoint y: 389, distance: 13.0
click at [410, 398] on ul "Your business model Build a foundation that supports growth with structure, acc…" at bounding box center [578, 430] width 380 height 108
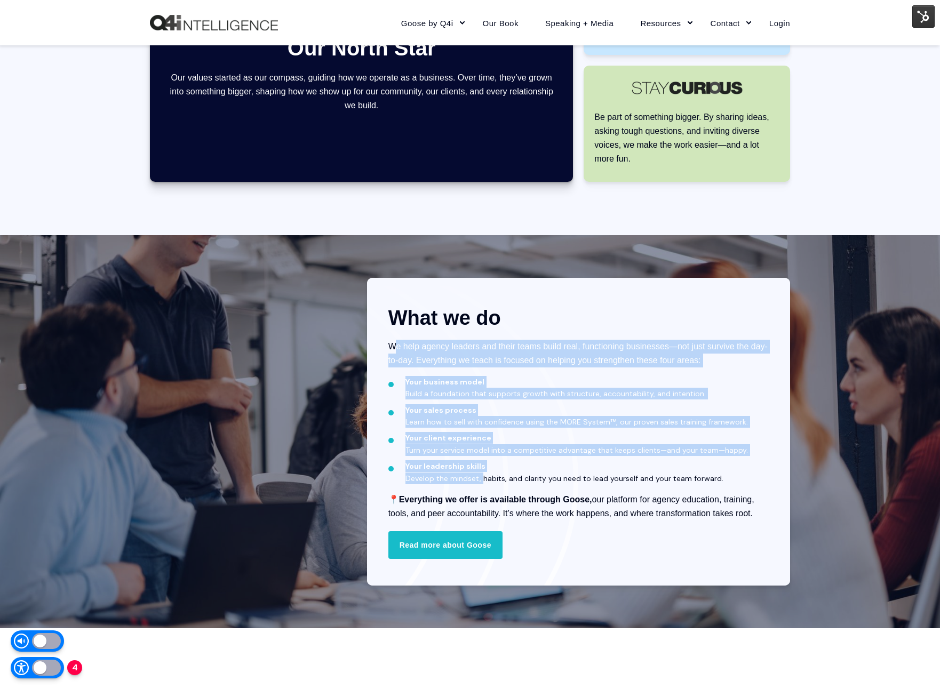
drag, startPoint x: 404, startPoint y: 355, endPoint x: 482, endPoint y: 481, distance: 148.0
click at [482, 481] on div "What we do We help agency leaders and their teams build real, functioning busin…" at bounding box center [578, 413] width 380 height 216
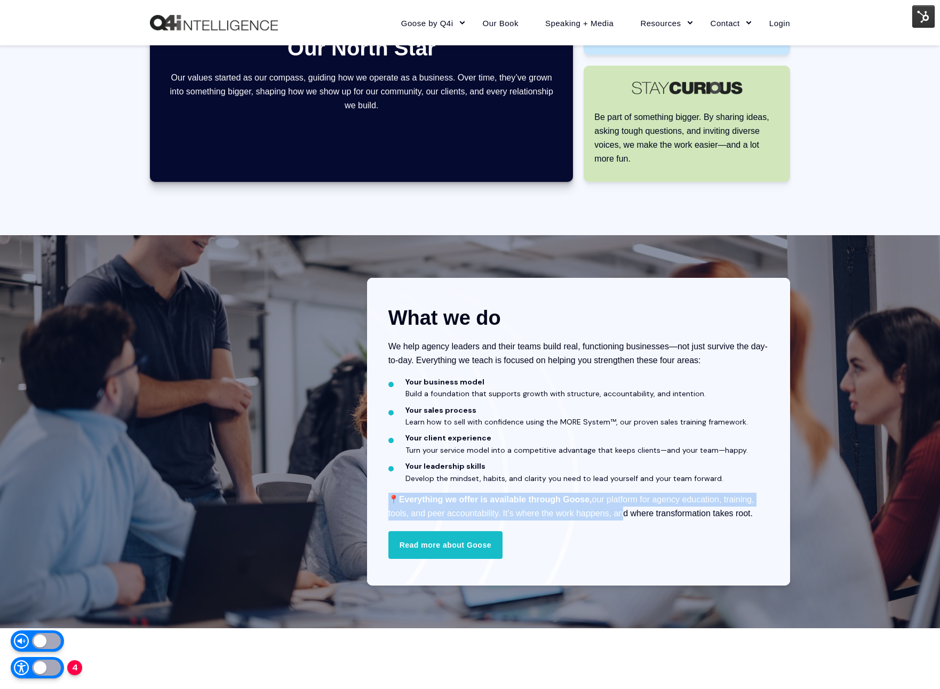
drag, startPoint x: 391, startPoint y: 495, endPoint x: 617, endPoint y: 517, distance: 227.8
click at [617, 518] on p "📍 Everything we offer is available through Goose, our platform for agency educa…" at bounding box center [578, 507] width 380 height 28
click at [617, 517] on p "📍 Everything we offer is available through Goose, our platform for agency educa…" at bounding box center [578, 507] width 380 height 28
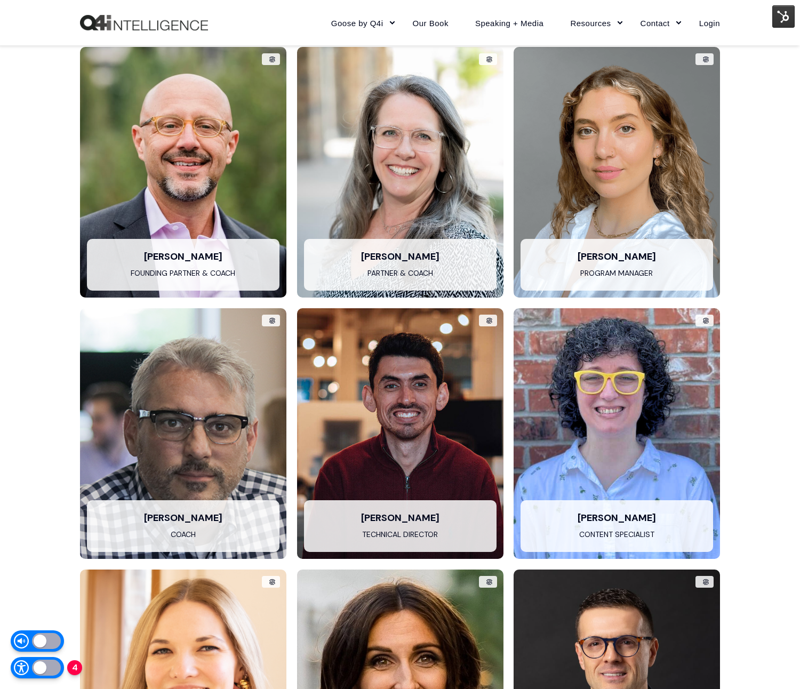
scroll to position [2143, 0]
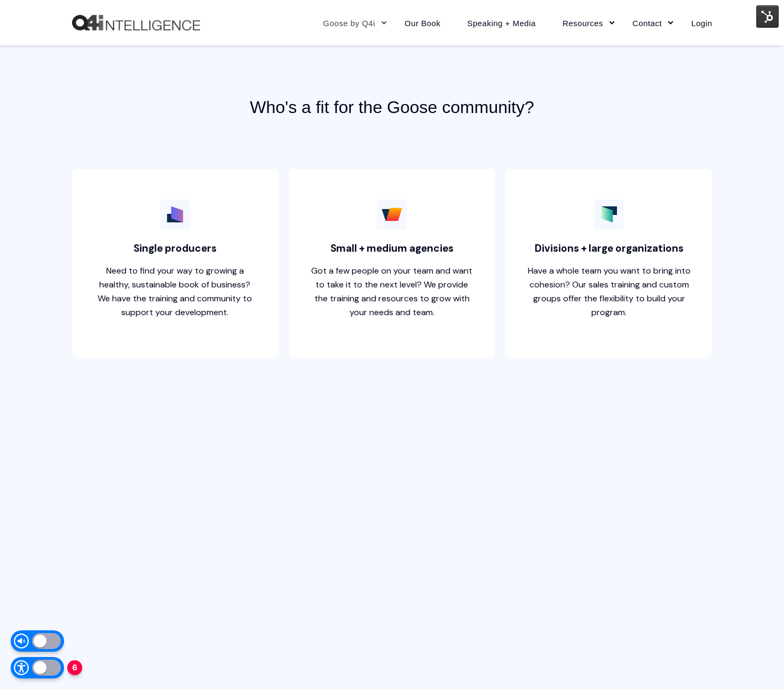
scroll to position [2679, 0]
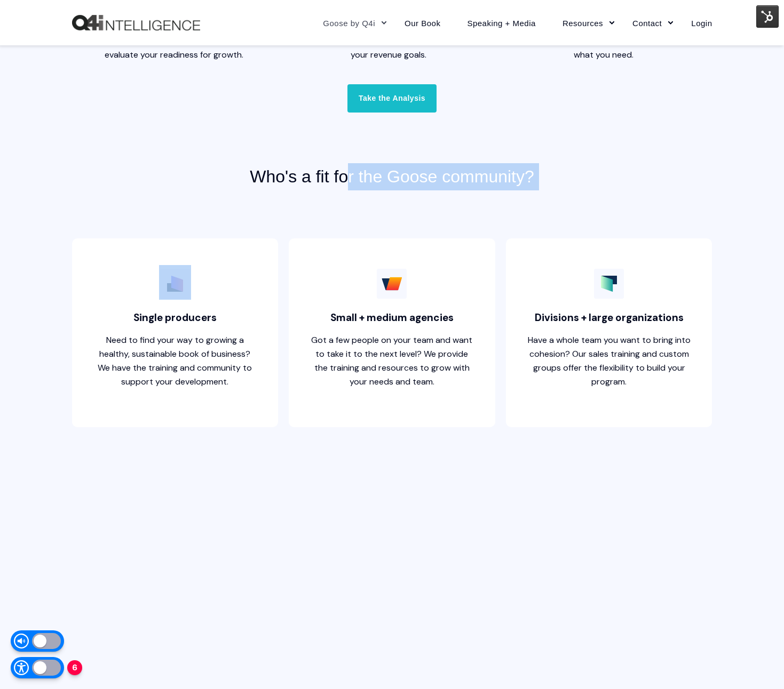
drag, startPoint x: 382, startPoint y: 179, endPoint x: 489, endPoint y: 202, distance: 109.8
click at [488, 202] on div "Who's a fit for the Goose community? Single producers Need to find your way to …" at bounding box center [392, 297] width 640 height 269
click at [489, 202] on div "Who's a fit for the Goose community? Single producers Need to find your way to …" at bounding box center [392, 297] width 640 height 269
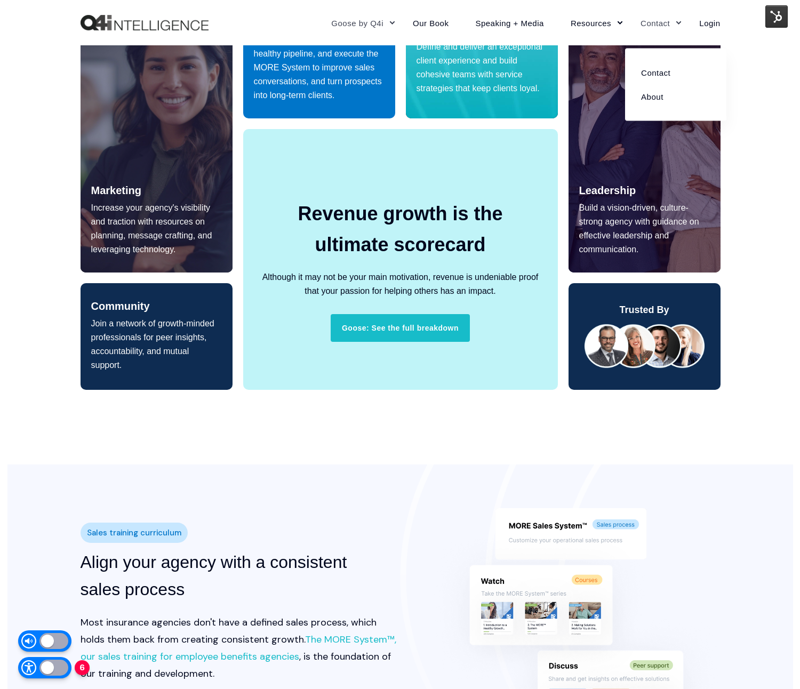
scroll to position [0, 0]
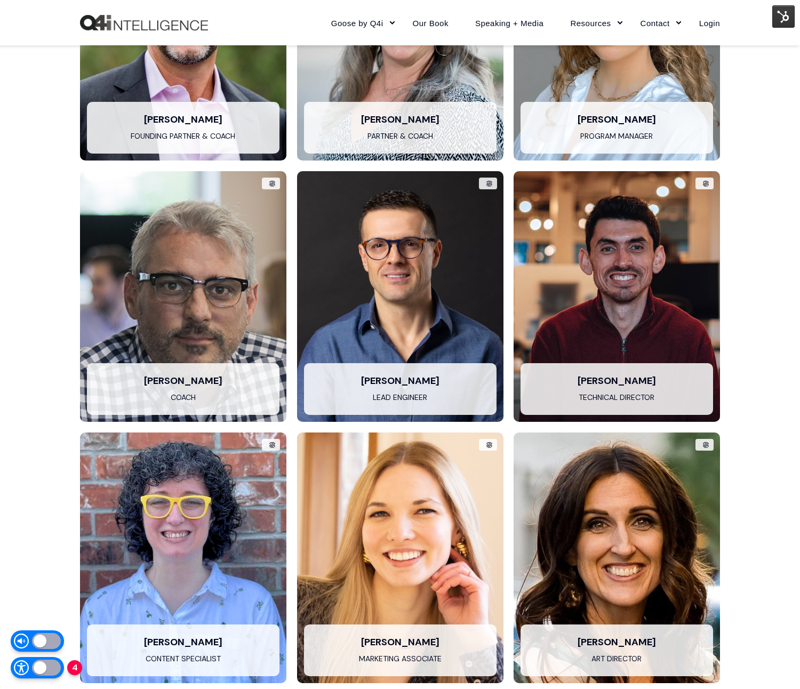
scroll to position [2279, 0]
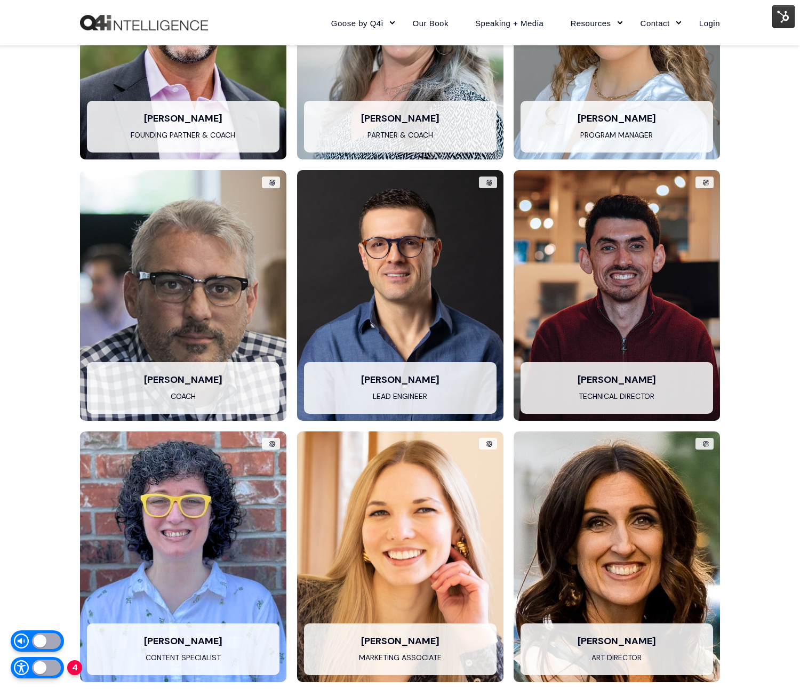
click at [779, 24] on img at bounding box center [783, 16] width 22 height 22
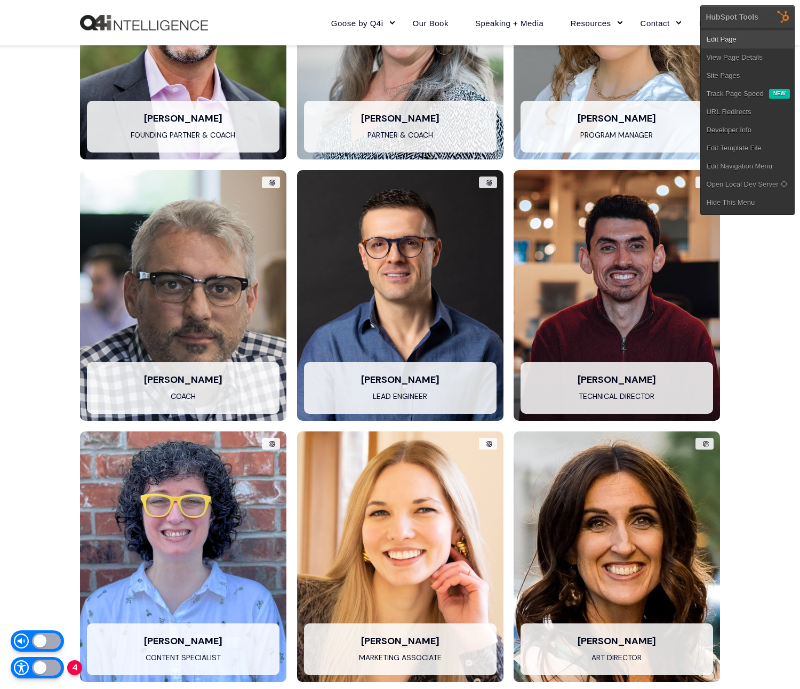
click at [778, 36] on link "Edit Page" at bounding box center [747, 39] width 93 height 18
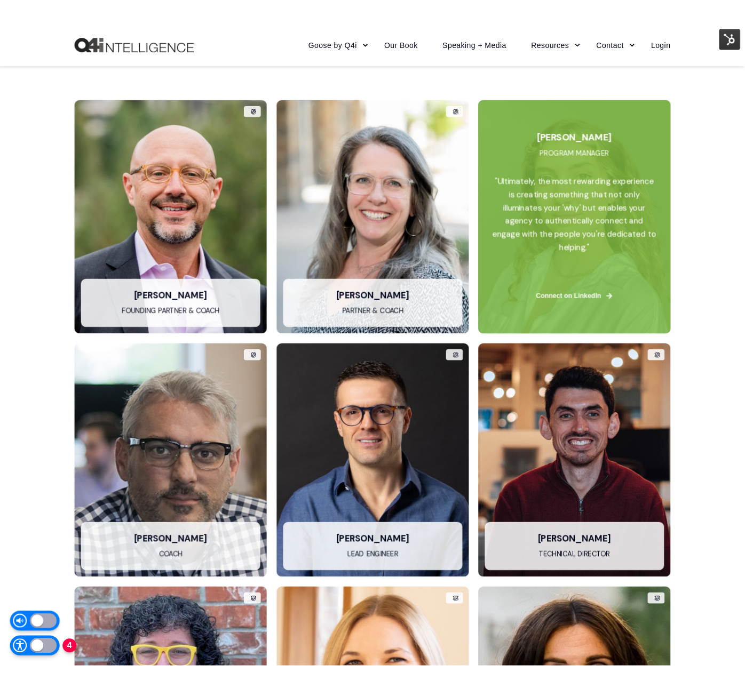
scroll to position [2104, 0]
